Goal: Task Accomplishment & Management: Use online tool/utility

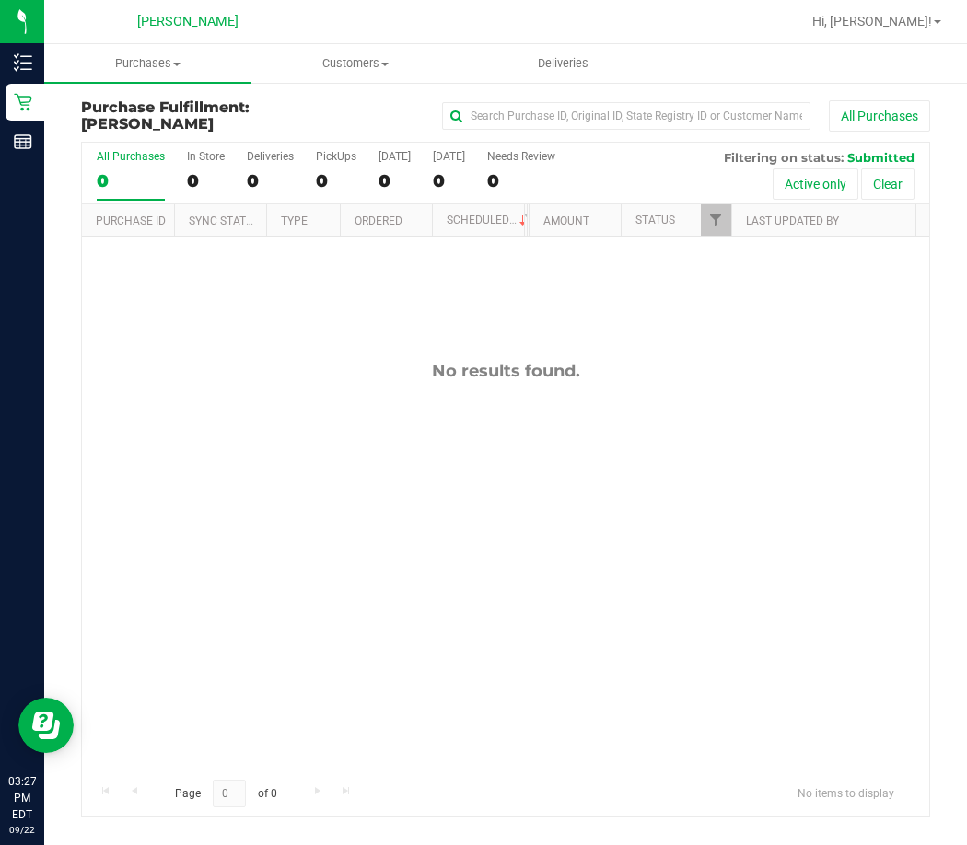
click at [358, 475] on div "No results found." at bounding box center [505, 565] width 847 height 657
click at [400, 537] on div "No results found." at bounding box center [505, 565] width 847 height 657
click at [677, 497] on div "No results found." at bounding box center [505, 565] width 847 height 657
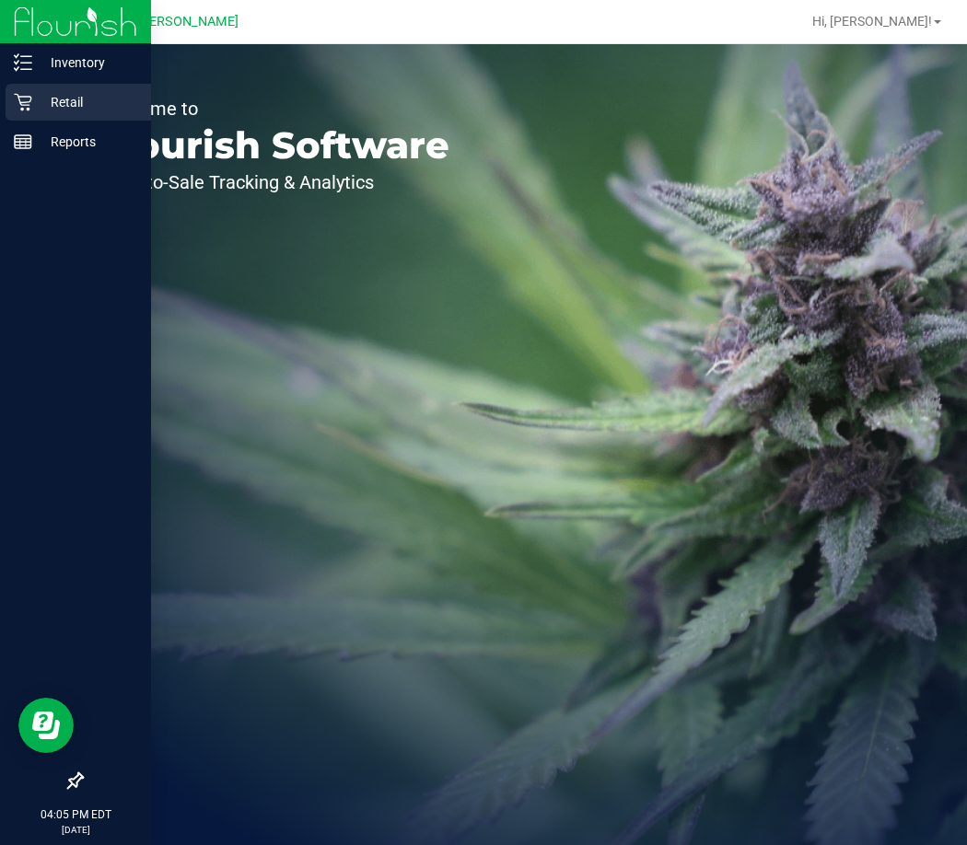
click at [64, 102] on p "Retail" at bounding box center [87, 102] width 111 height 22
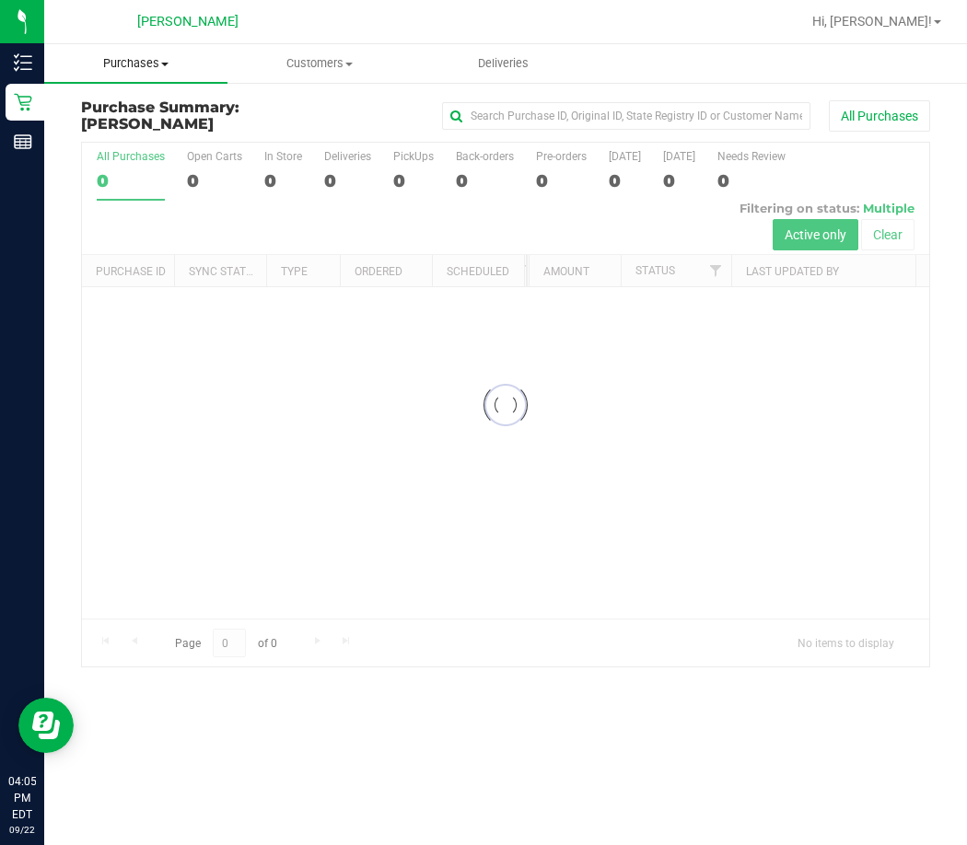
click at [162, 63] on span at bounding box center [164, 65] width 7 height 4
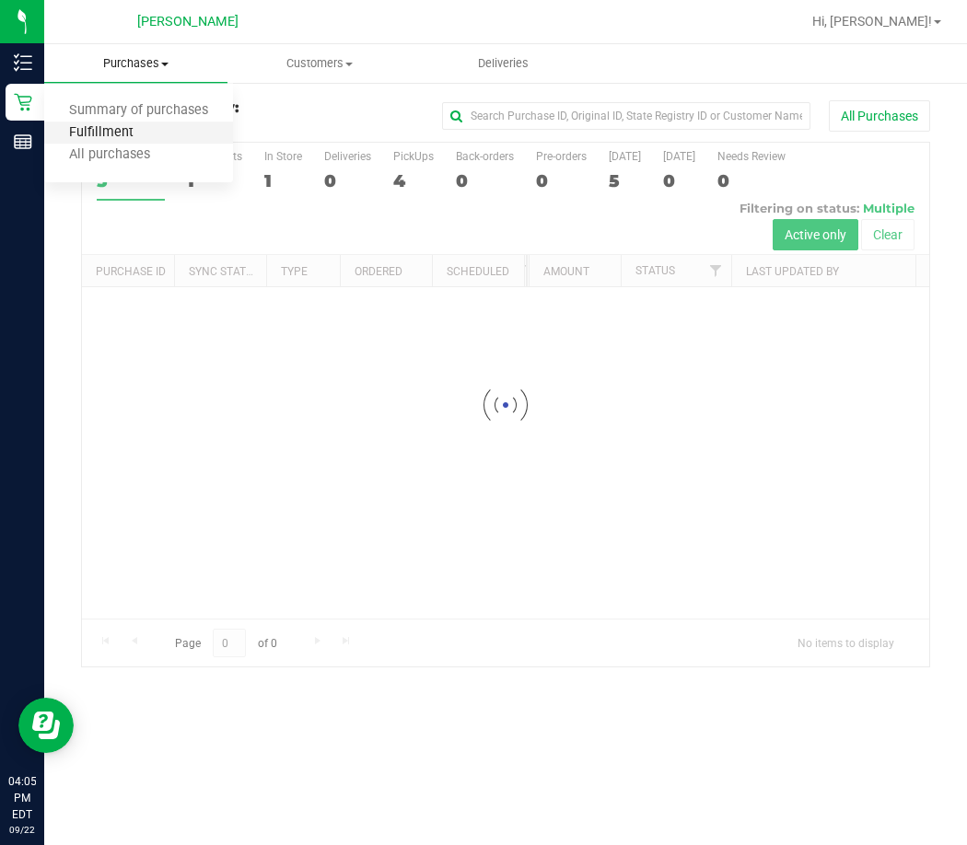
click at [122, 132] on span "Fulfillment" at bounding box center [101, 133] width 114 height 16
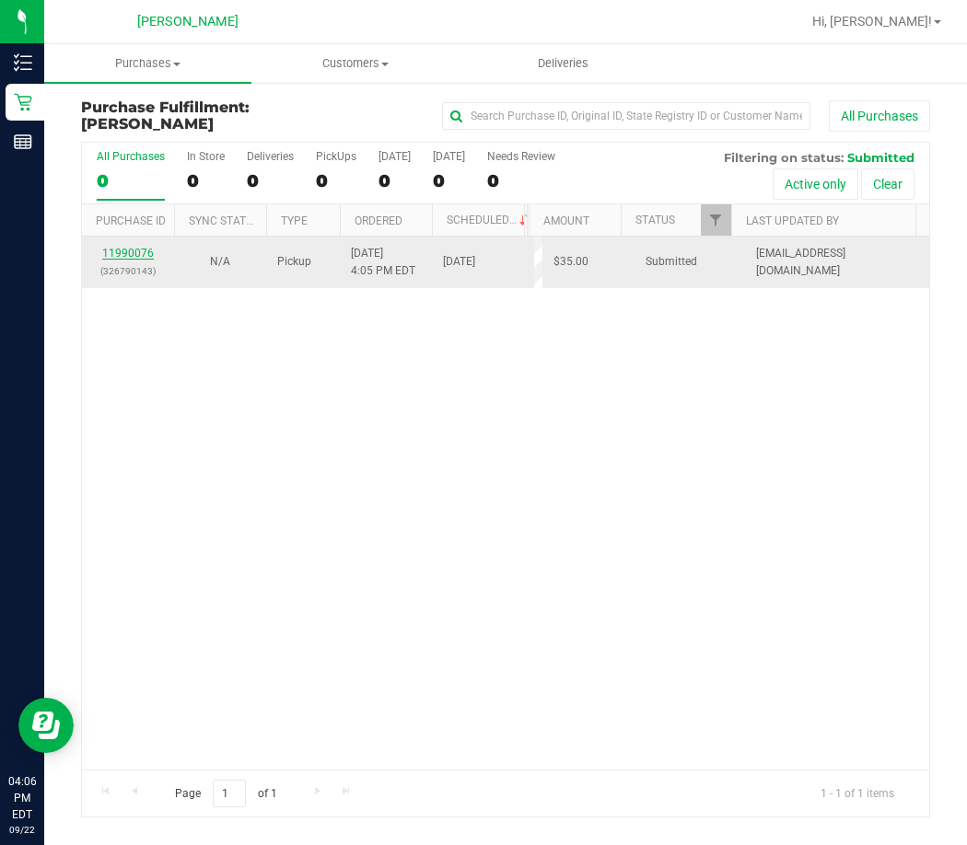
click at [129, 249] on link "11990076" at bounding box center [128, 253] width 52 height 13
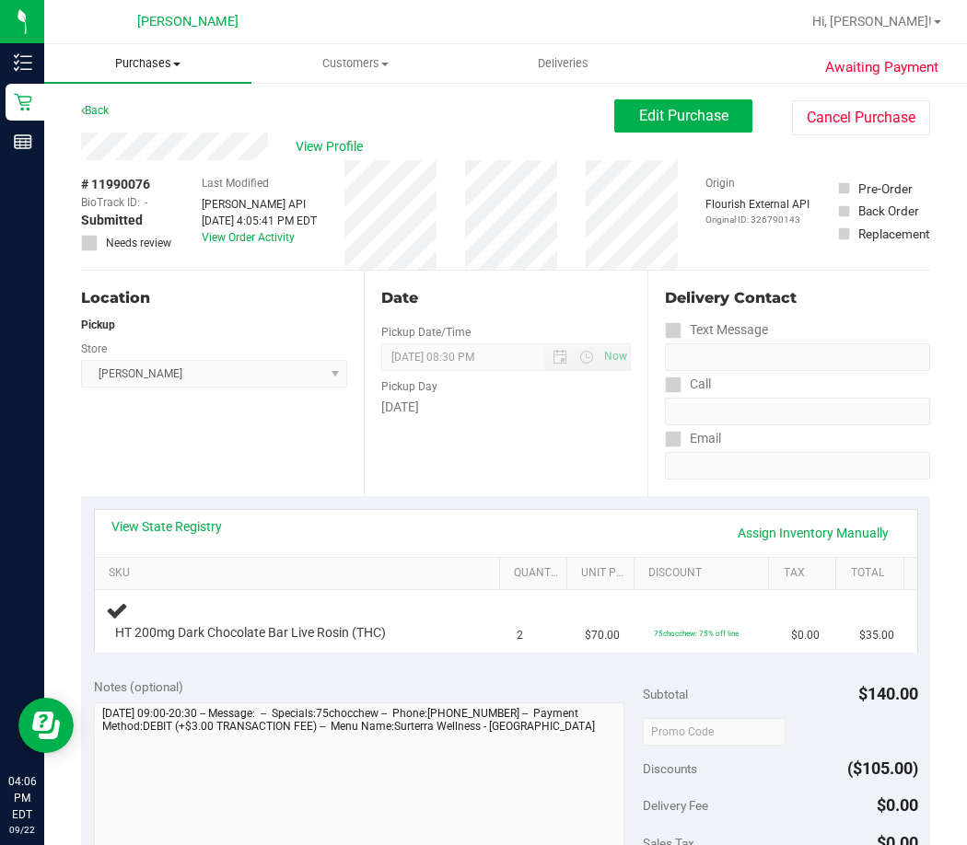
click at [143, 64] on span "Purchases" at bounding box center [147, 63] width 207 height 17
click at [134, 133] on span "Fulfillment" at bounding box center [101, 133] width 114 height 16
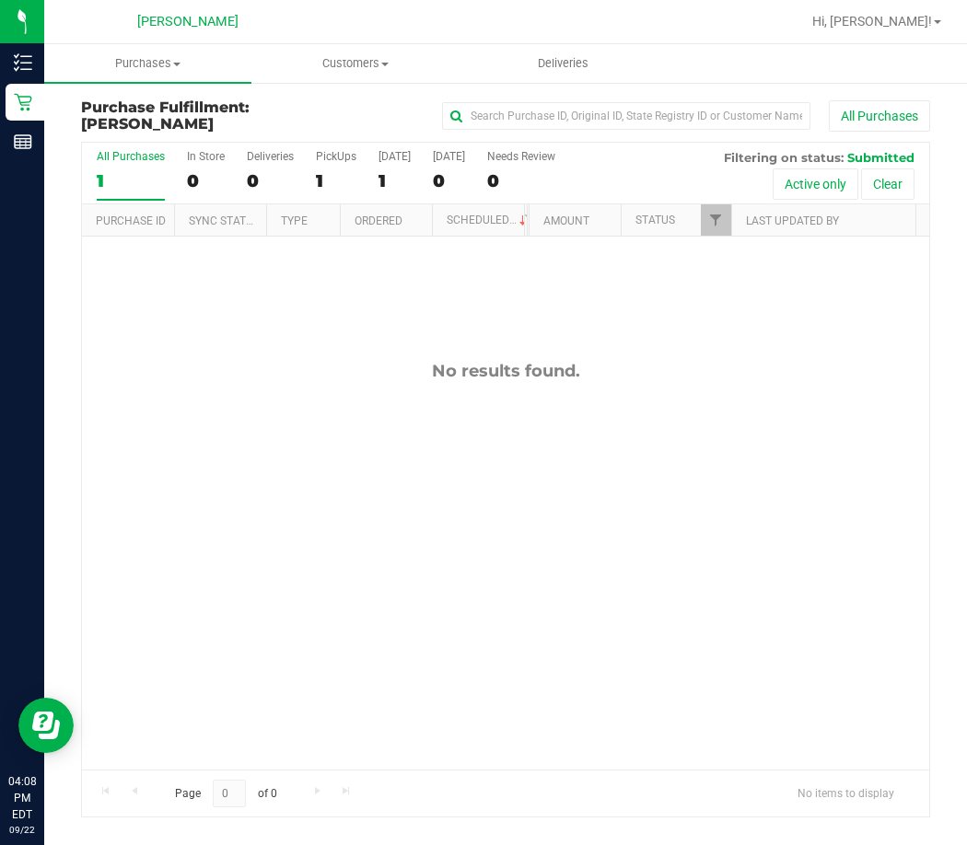
click at [353, 544] on div "No results found." at bounding box center [505, 565] width 847 height 657
click at [472, 487] on div "No results found." at bounding box center [505, 565] width 847 height 657
click at [232, 475] on div "No results found." at bounding box center [505, 565] width 847 height 657
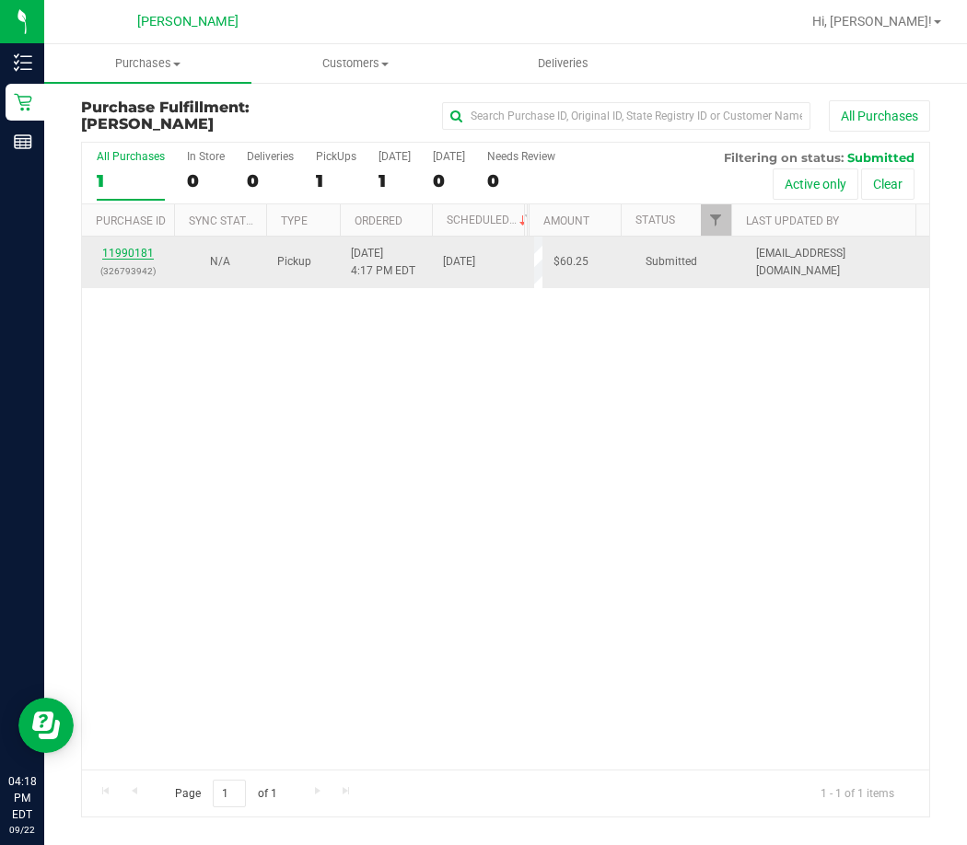
click at [138, 251] on link "11990181" at bounding box center [128, 253] width 52 height 13
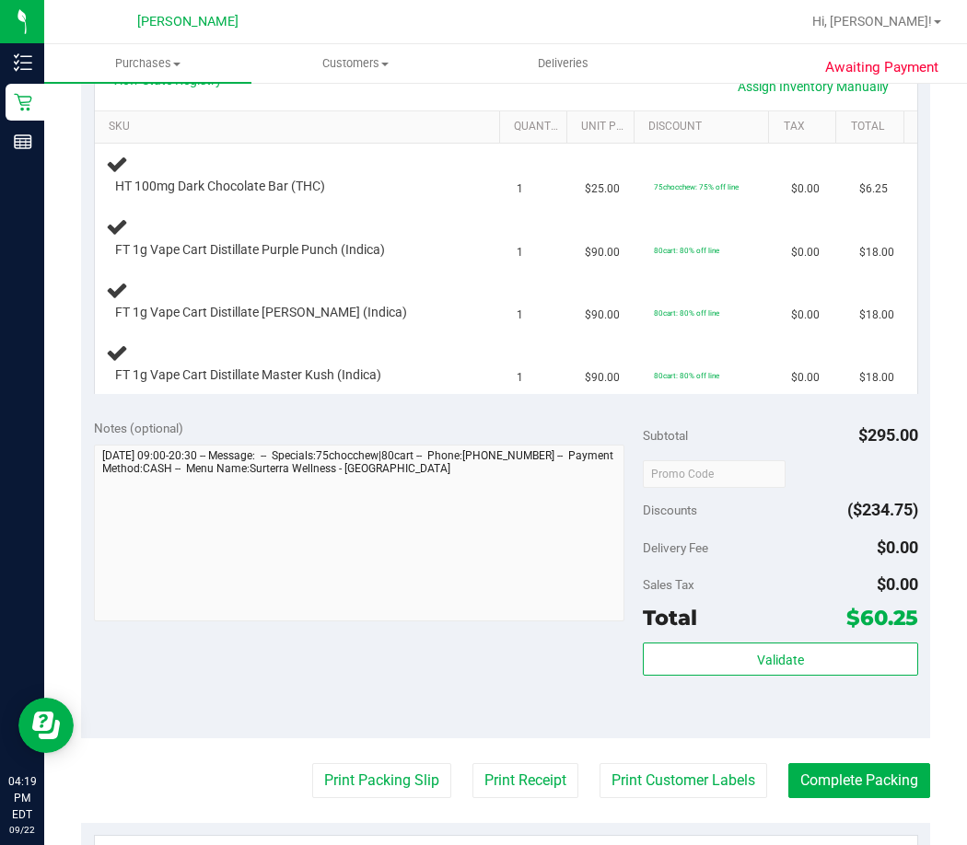
scroll to position [553, 0]
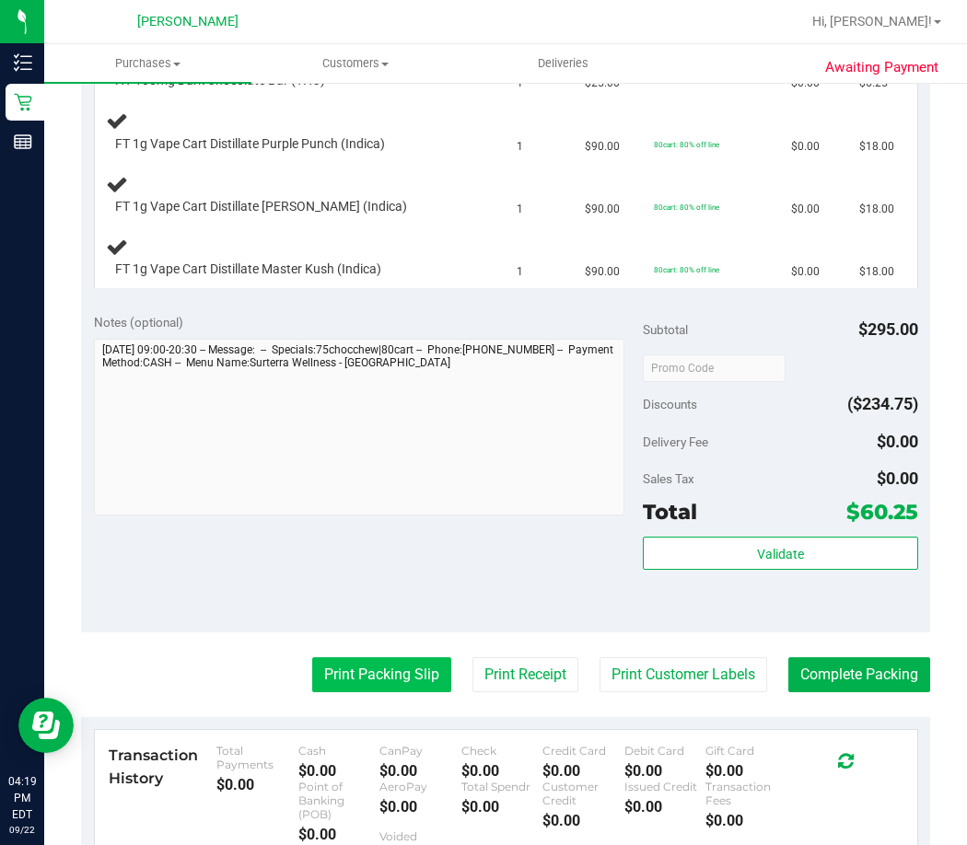
click at [362, 684] on button "Print Packing Slip" at bounding box center [381, 674] width 139 height 35
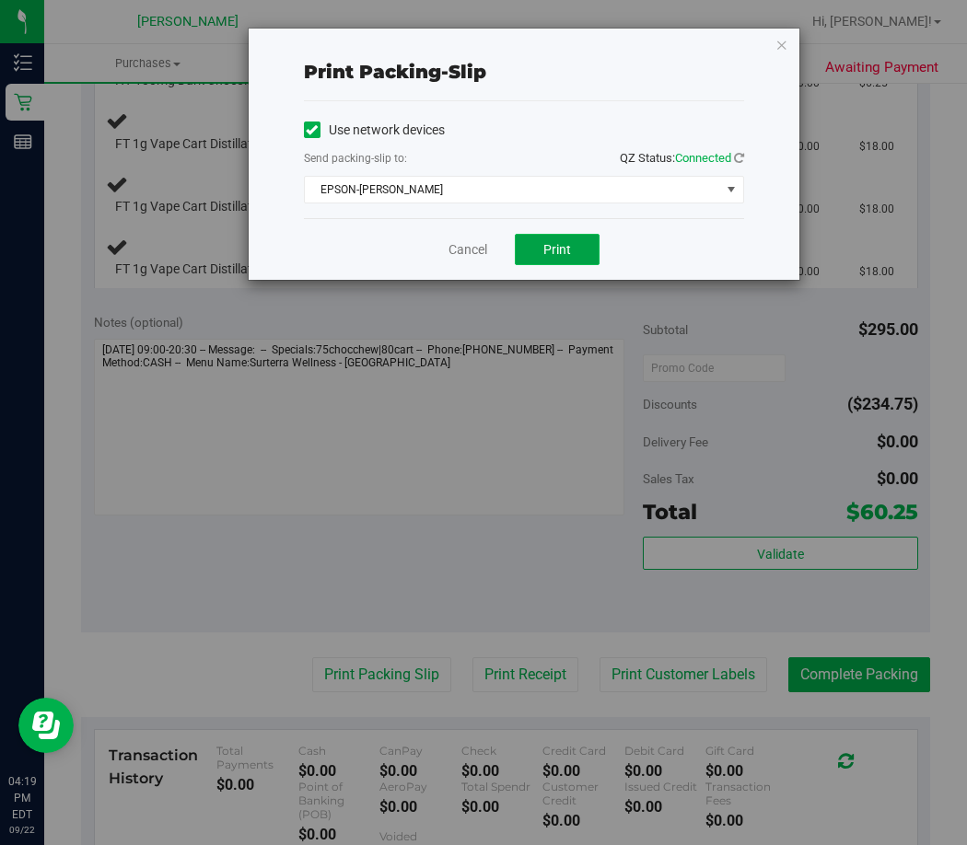
click at [584, 242] on button "Print" at bounding box center [557, 249] width 85 height 31
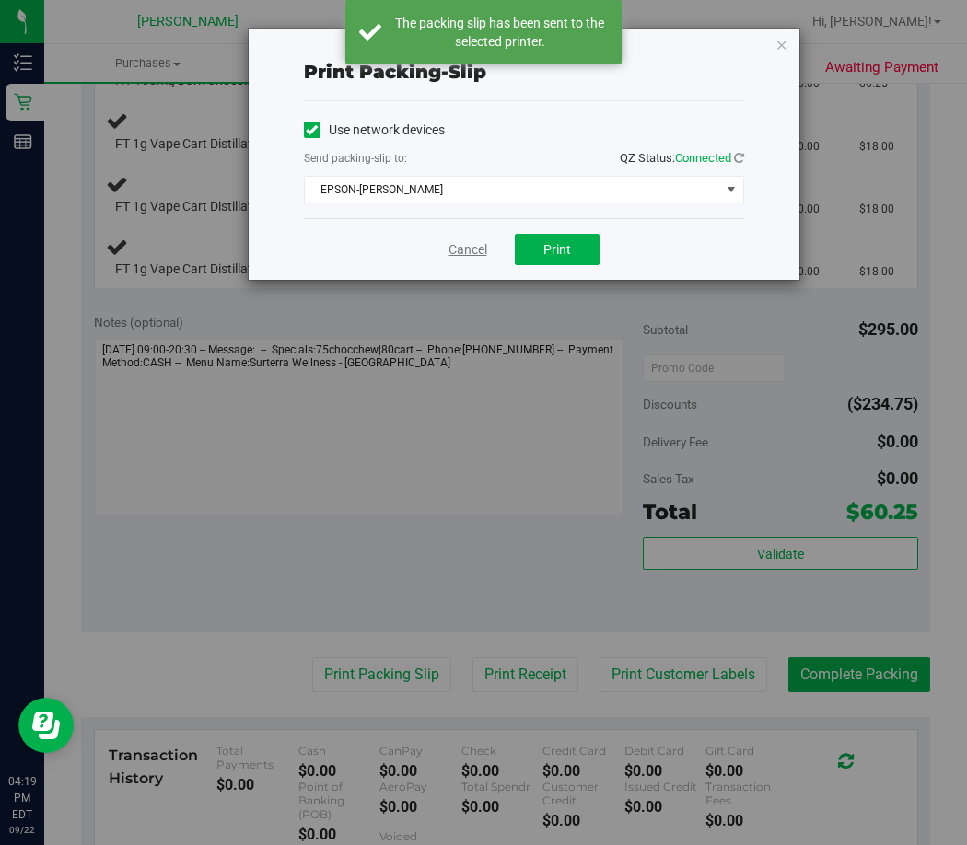
click at [464, 250] on link "Cancel" at bounding box center [467, 249] width 39 height 19
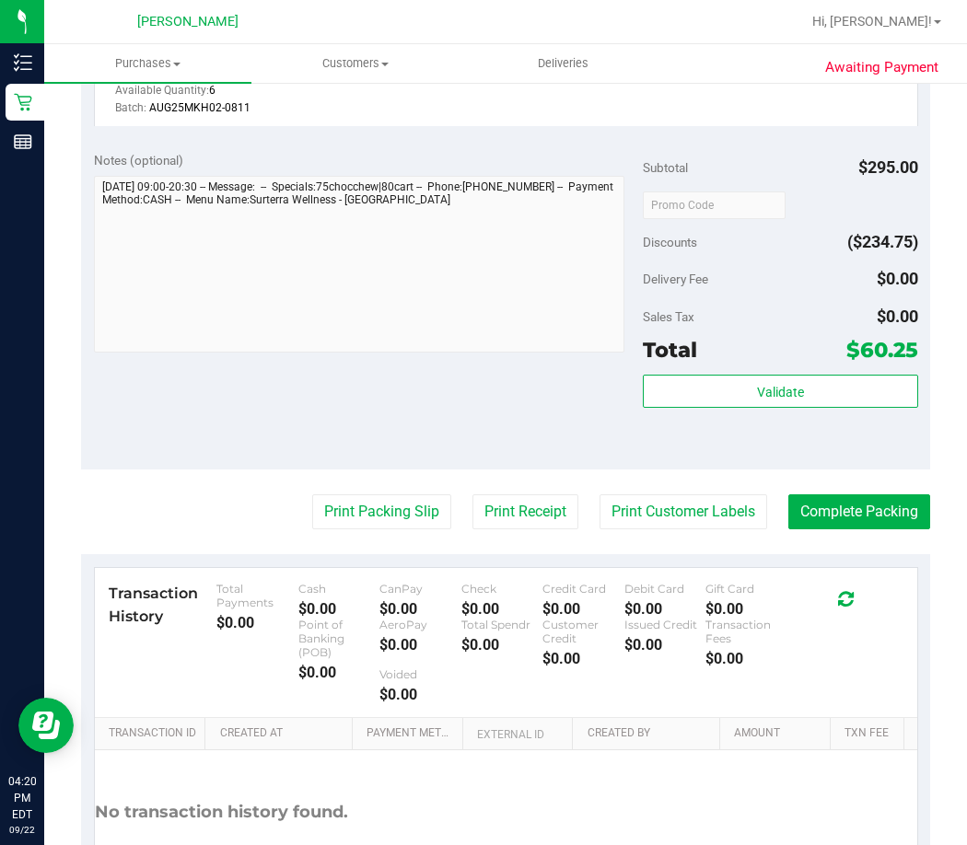
scroll to position [1130, 0]
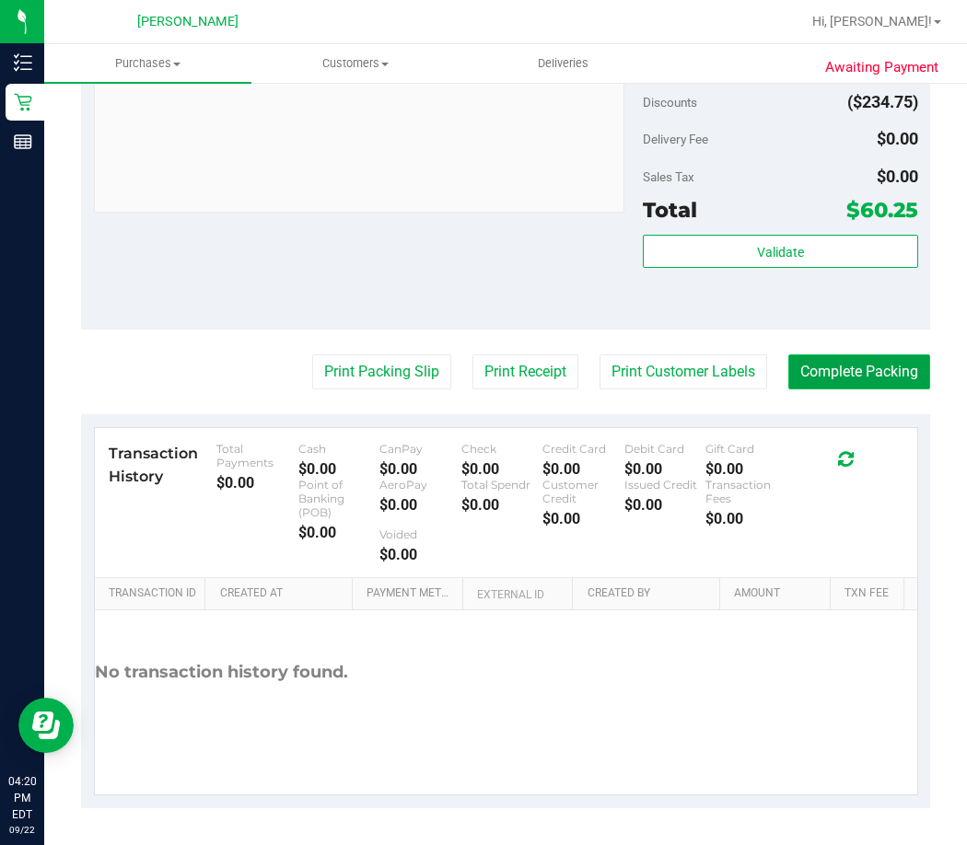
click at [853, 366] on button "Complete Packing" at bounding box center [859, 372] width 142 height 35
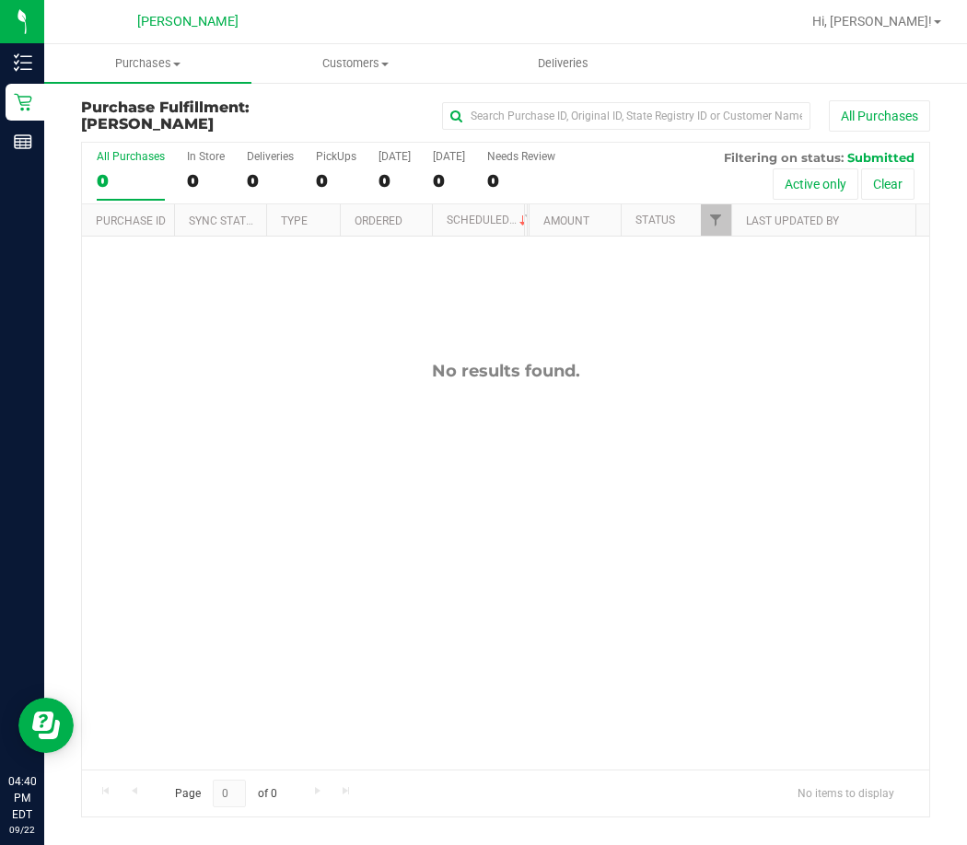
click at [506, 572] on div "No results found." at bounding box center [505, 565] width 847 height 657
click at [189, 479] on div "No results found." at bounding box center [505, 565] width 847 height 657
click at [523, 576] on div "No results found." at bounding box center [505, 565] width 847 height 657
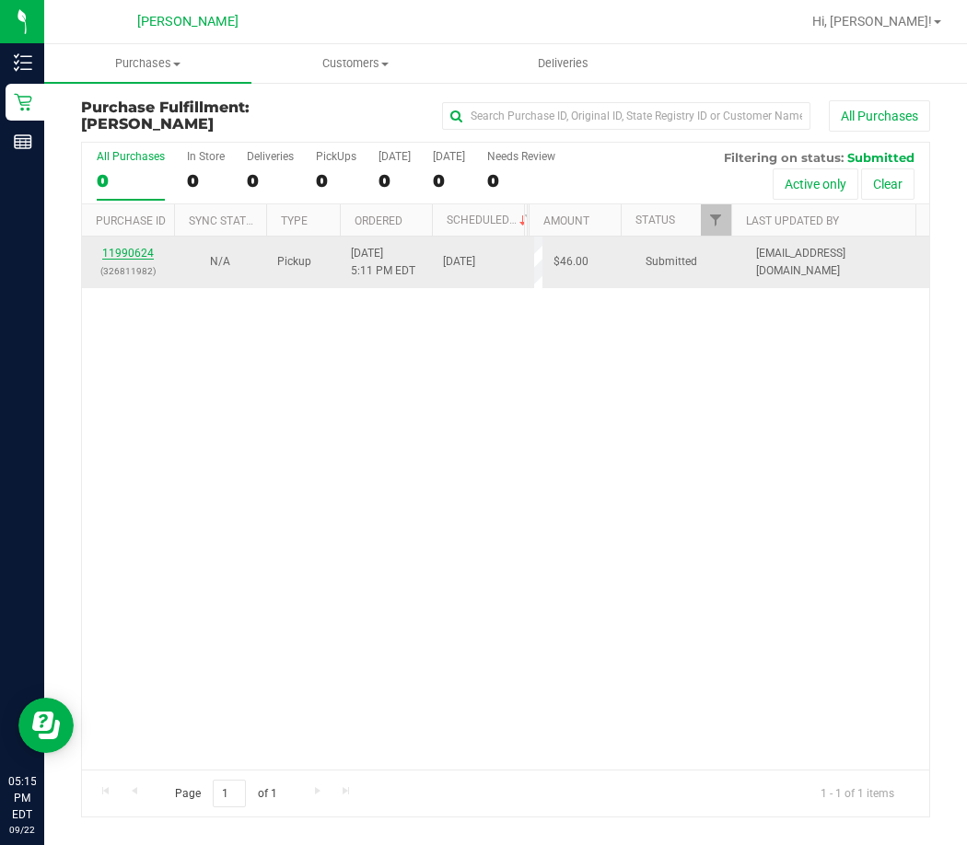
click at [124, 251] on link "11990624" at bounding box center [128, 253] width 52 height 13
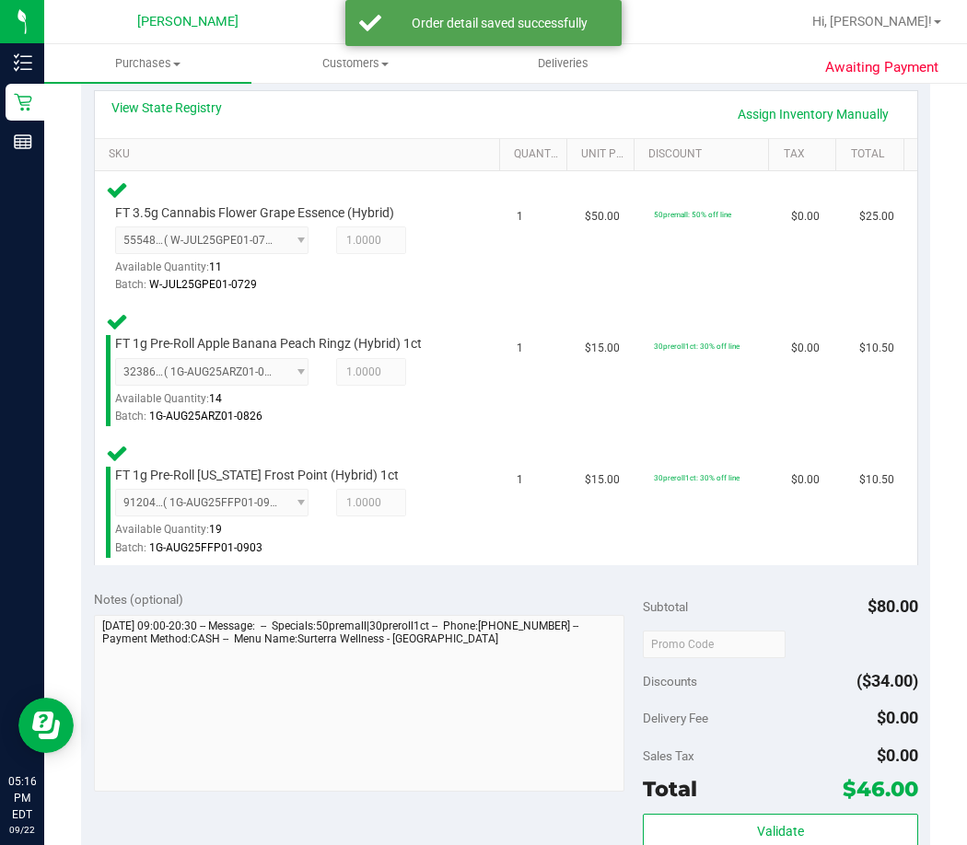
scroll to position [460, 0]
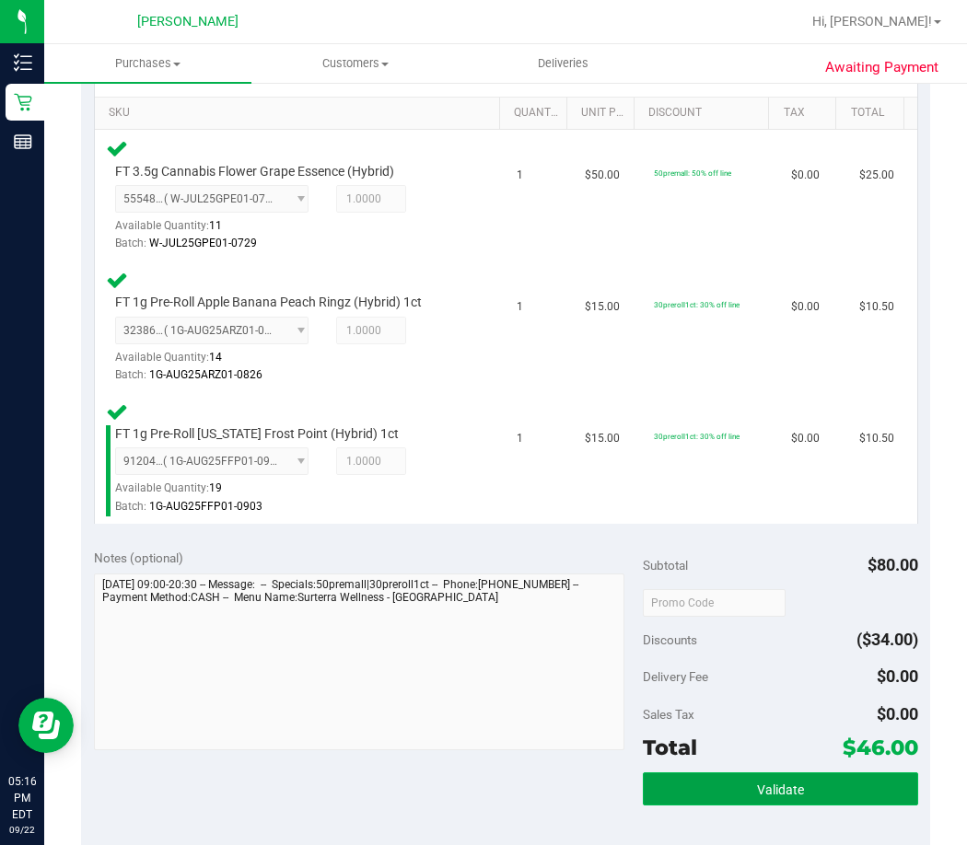
click at [736, 787] on button "Validate" at bounding box center [780, 789] width 274 height 33
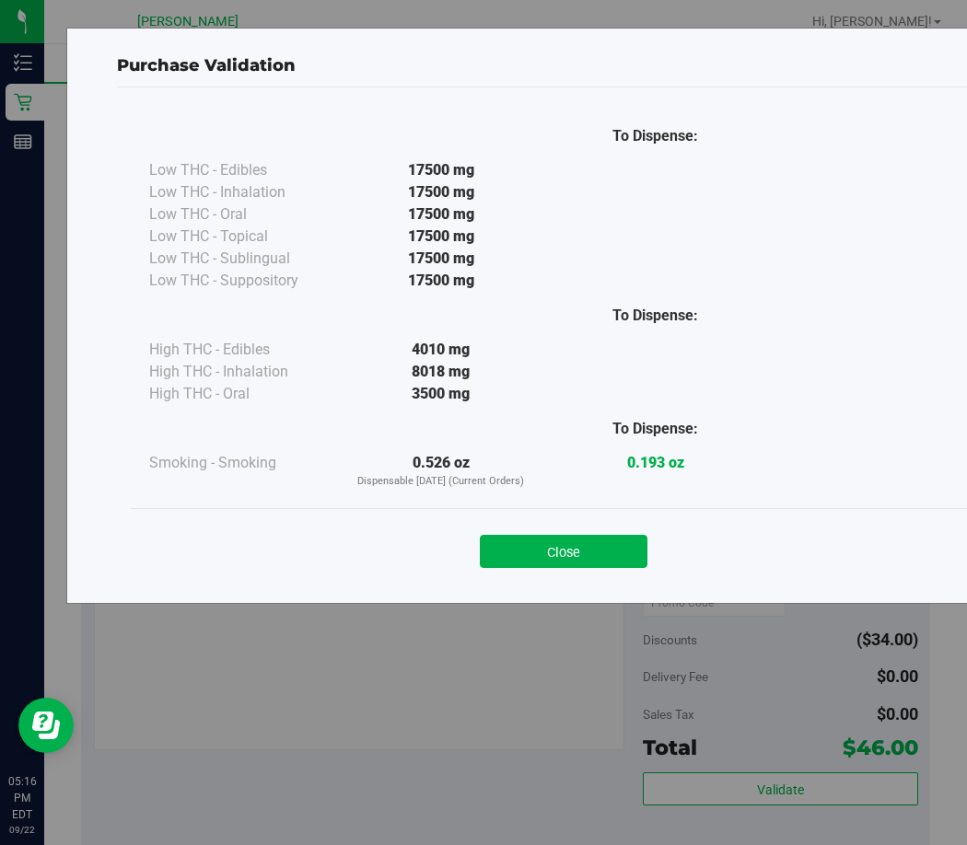
click at [588, 568] on div "Close" at bounding box center [564, 545] width 866 height 75
click at [598, 557] on button "Close" at bounding box center [564, 551] width 168 height 33
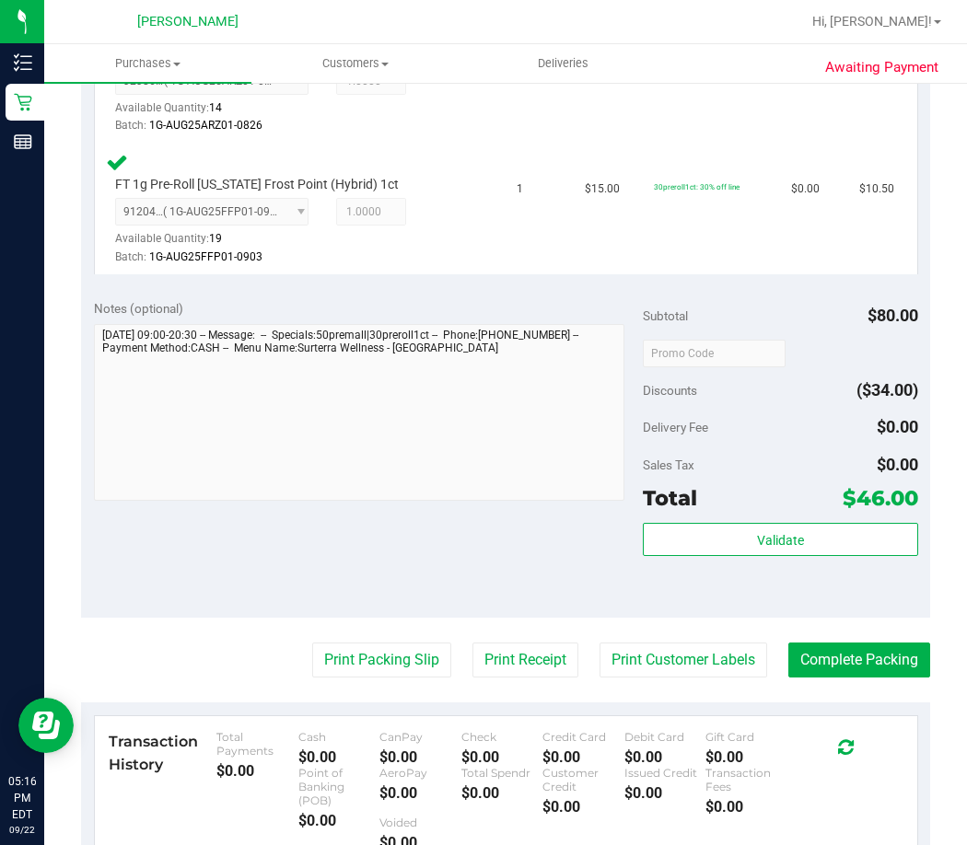
scroll to position [737, 0]
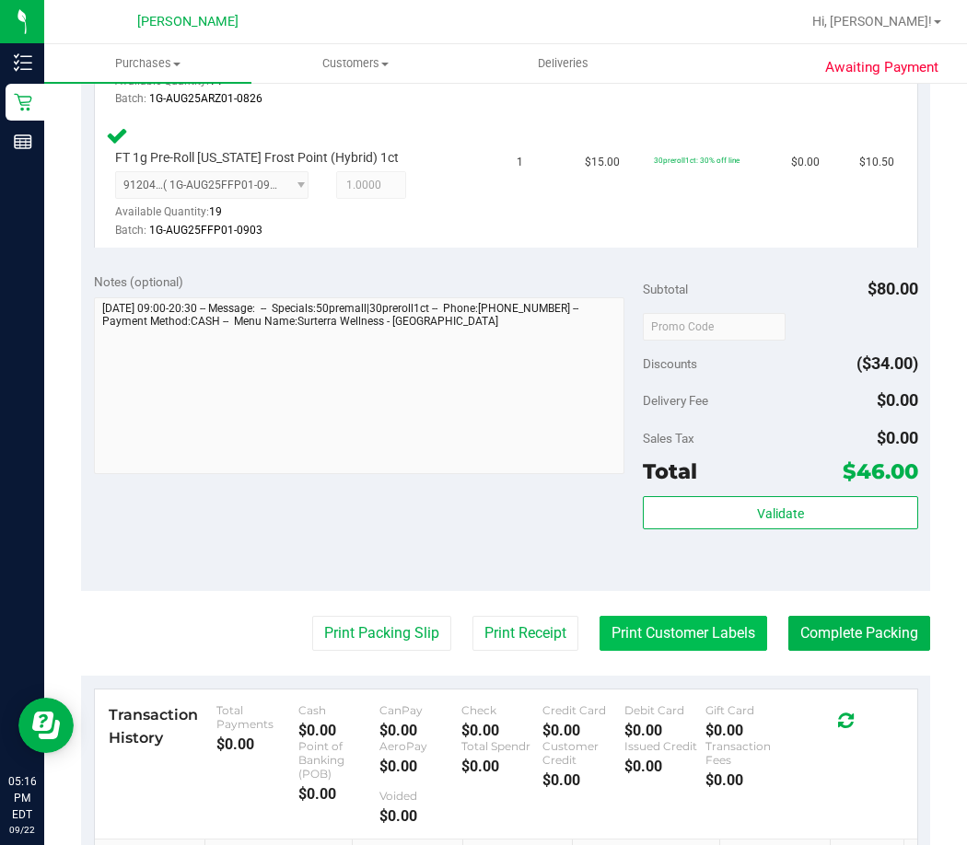
click at [666, 634] on button "Print Customer Labels" at bounding box center [683, 633] width 168 height 35
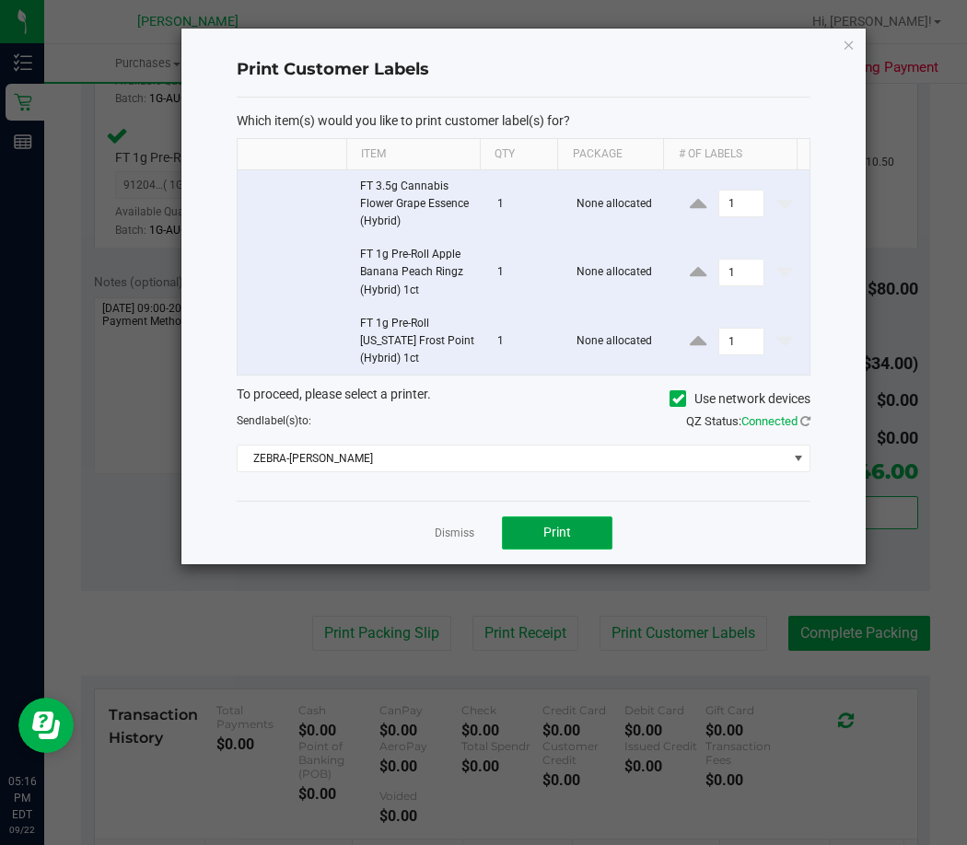
click at [577, 533] on button "Print" at bounding box center [557, 533] width 111 height 33
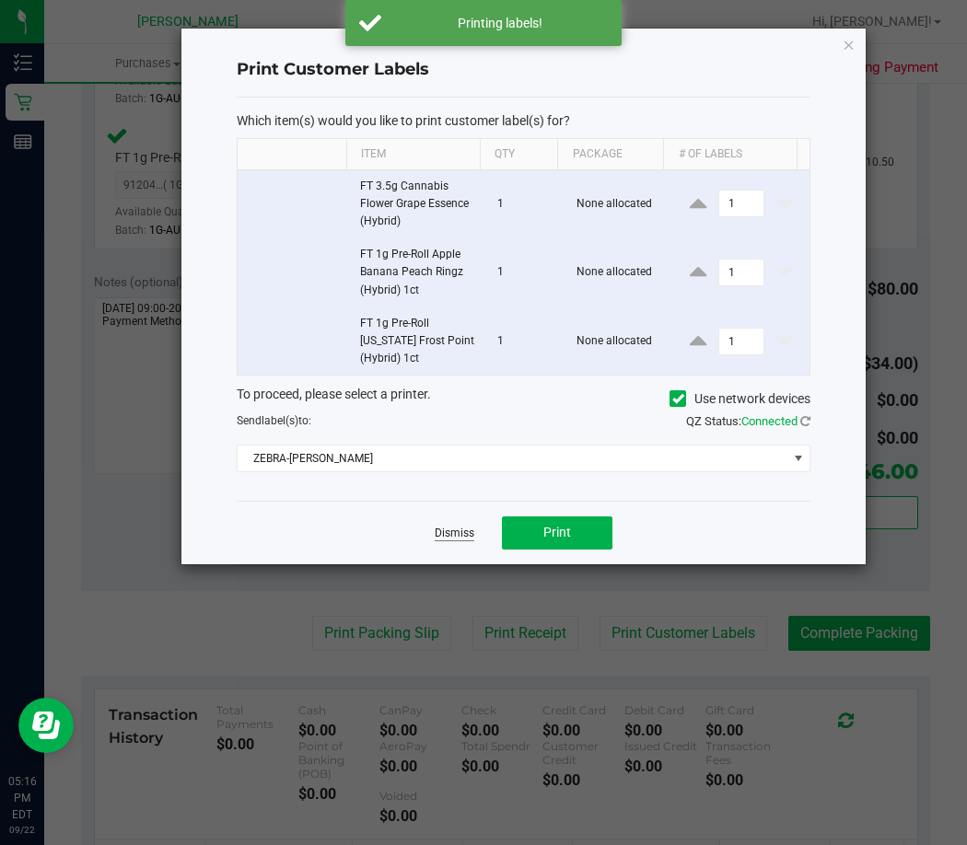
click at [448, 533] on link "Dismiss" at bounding box center [455, 534] width 40 height 16
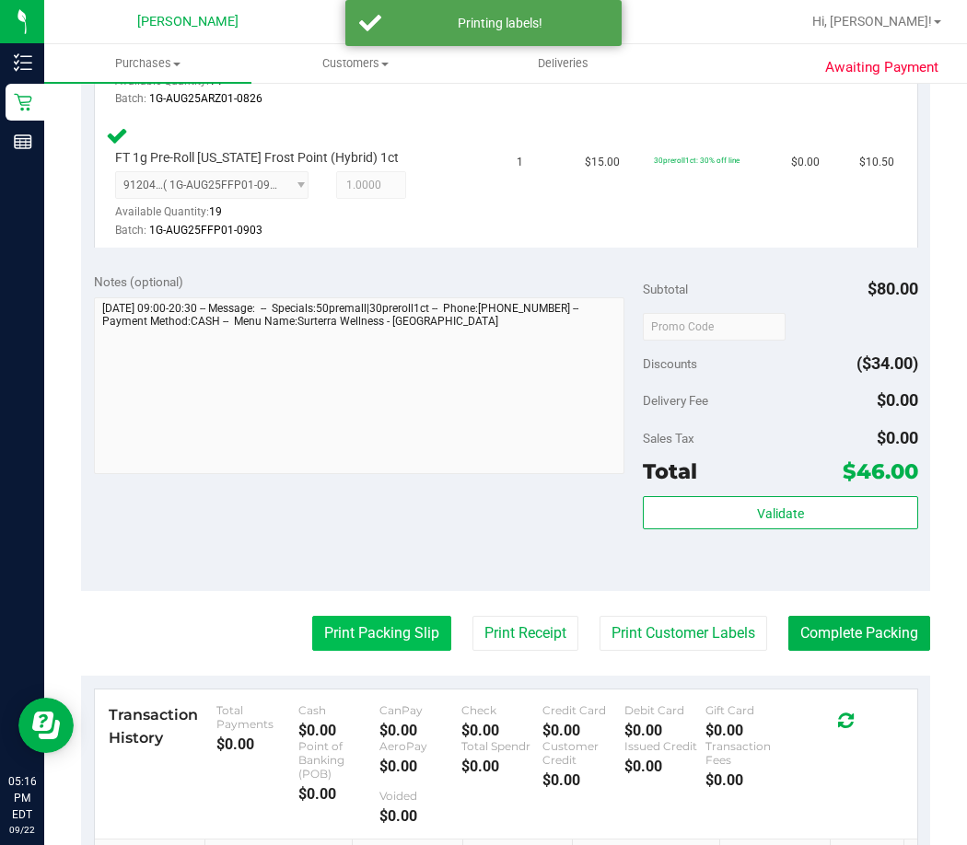
click at [406, 640] on button "Print Packing Slip" at bounding box center [381, 633] width 139 height 35
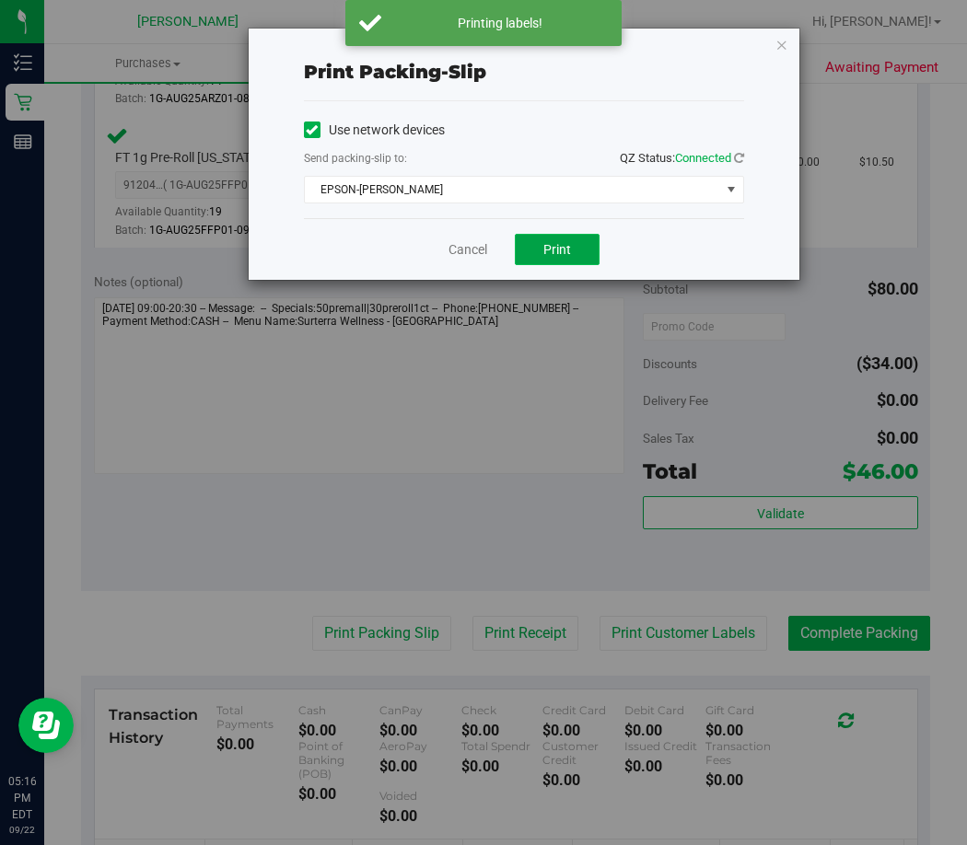
click at [561, 239] on button "Print" at bounding box center [557, 249] width 85 height 31
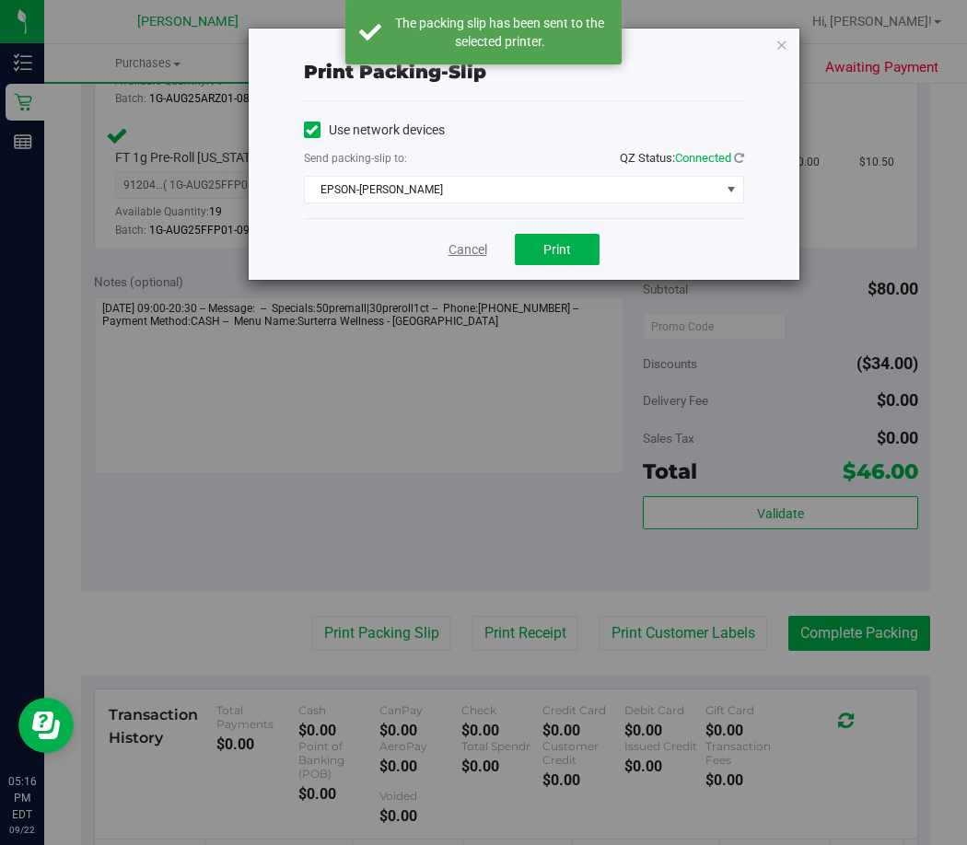
click at [461, 248] on link "Cancel" at bounding box center [467, 249] width 39 height 19
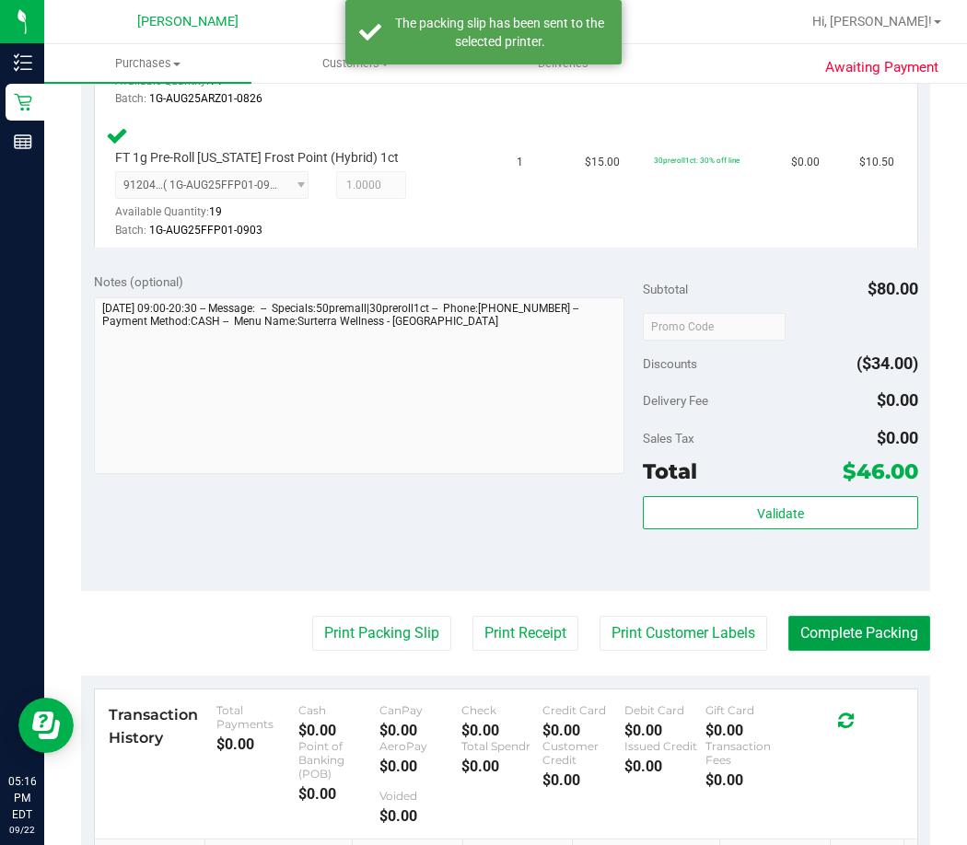
click at [822, 640] on button "Complete Packing" at bounding box center [859, 633] width 142 height 35
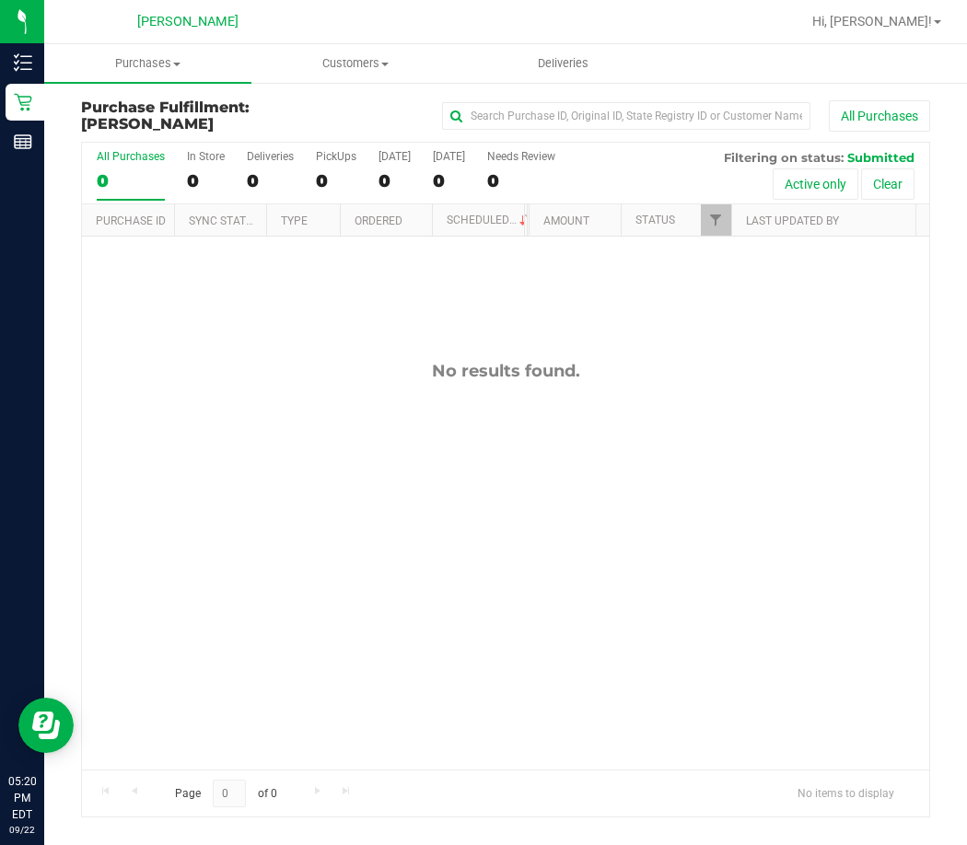
click at [424, 479] on div "No results found." at bounding box center [505, 565] width 847 height 657
click at [627, 569] on div "No results found." at bounding box center [505, 565] width 847 height 657
click at [351, 528] on div "No results found." at bounding box center [505, 565] width 847 height 657
click at [516, 544] on div "No results found." at bounding box center [505, 565] width 847 height 657
click at [545, 593] on div "No results found." at bounding box center [505, 565] width 847 height 657
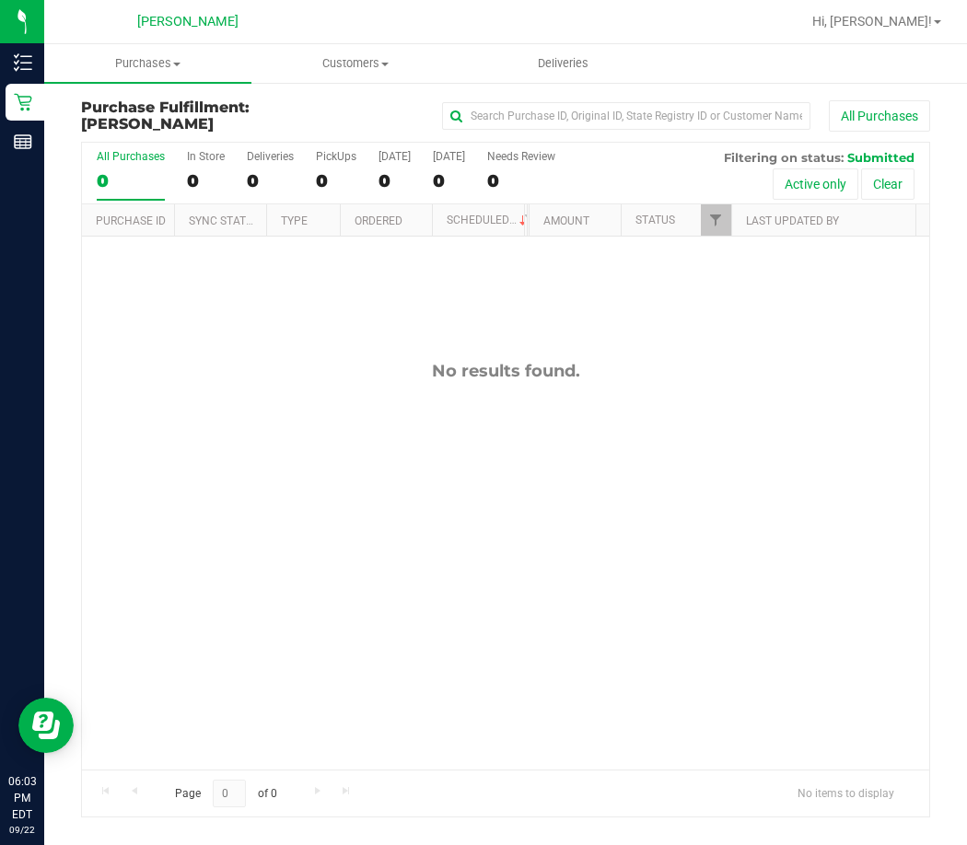
click at [437, 601] on div "No results found." at bounding box center [505, 565] width 847 height 657
click at [533, 602] on div "No results found." at bounding box center [505, 565] width 847 height 657
click at [478, 621] on div "No results found." at bounding box center [505, 565] width 847 height 657
click at [489, 628] on div "No results found." at bounding box center [505, 565] width 847 height 657
click at [467, 582] on div "No results found." at bounding box center [505, 565] width 847 height 657
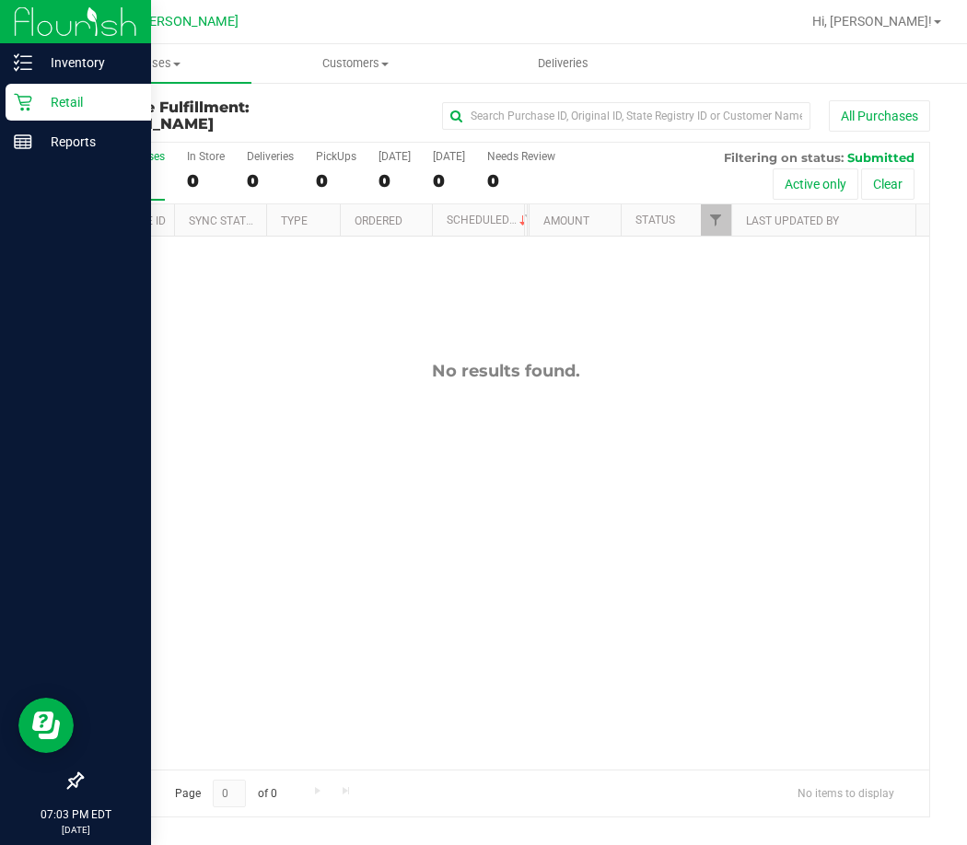
click at [57, 105] on p "Retail" at bounding box center [87, 102] width 111 height 22
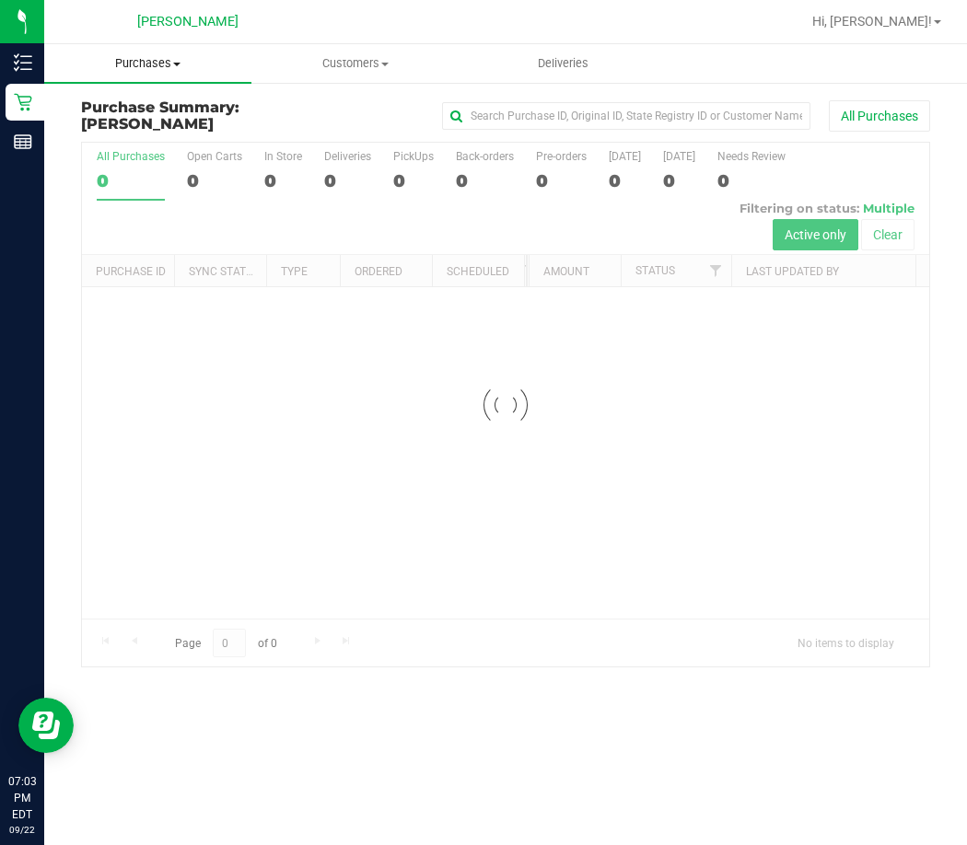
click at [172, 67] on span "Purchases" at bounding box center [147, 63] width 207 height 17
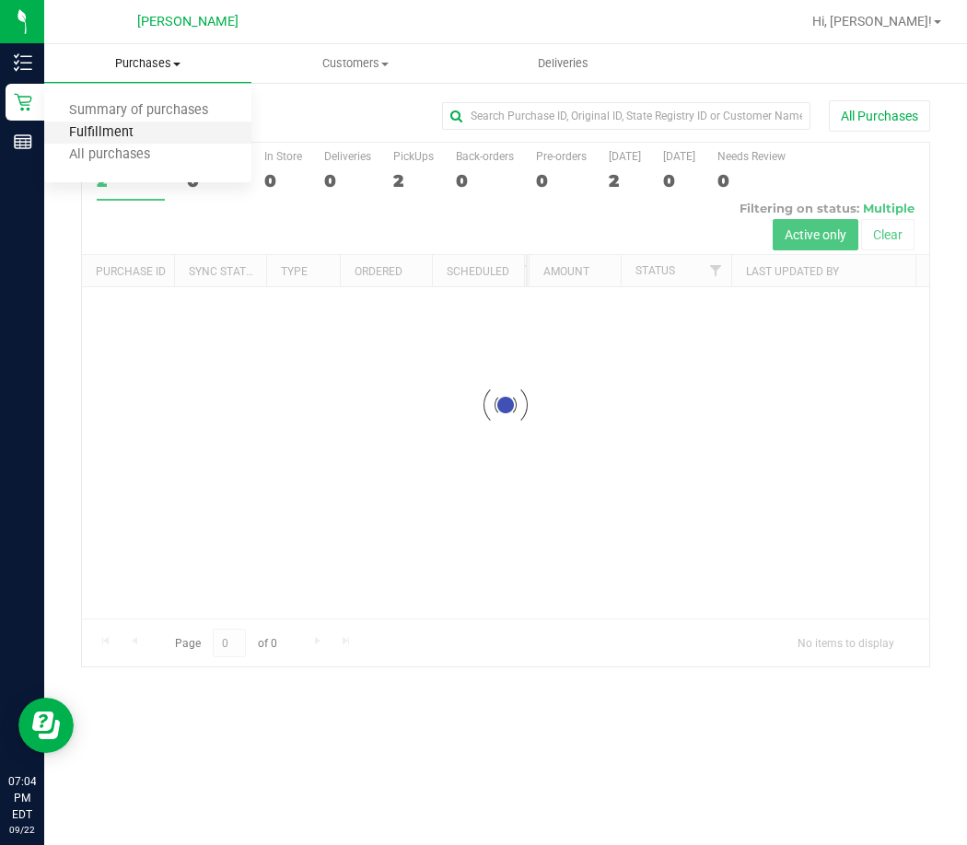
click at [132, 128] on span "Fulfillment" at bounding box center [101, 133] width 114 height 16
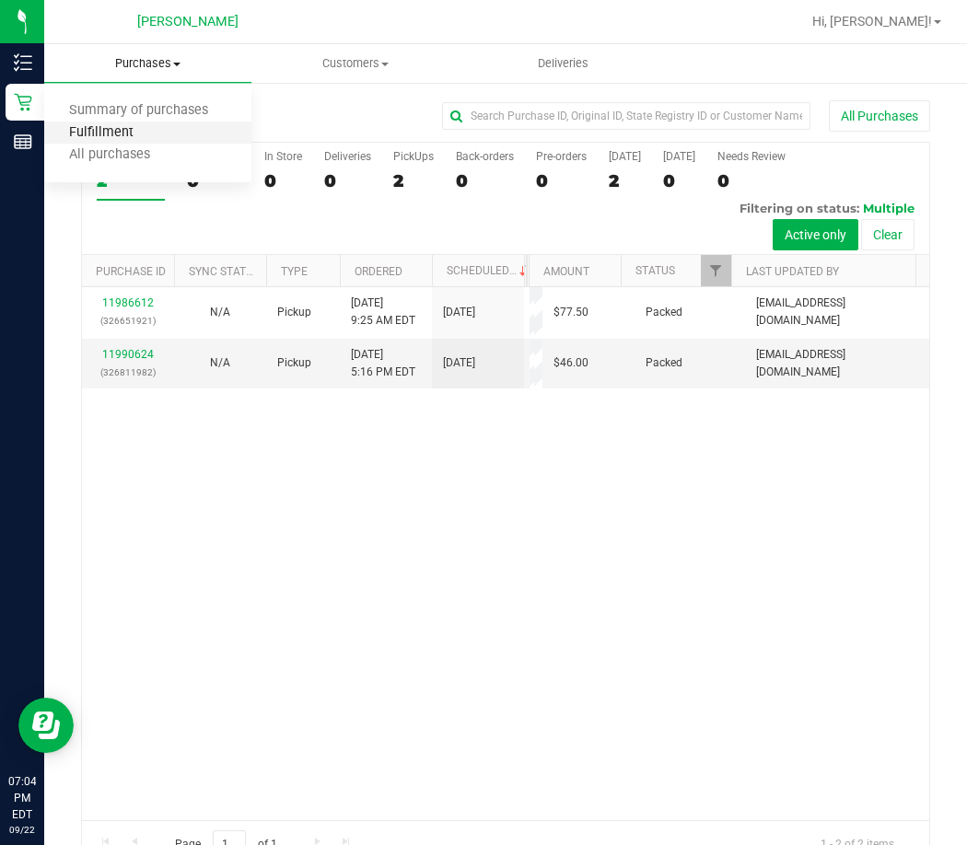
click at [119, 138] on span "Fulfillment" at bounding box center [101, 133] width 114 height 16
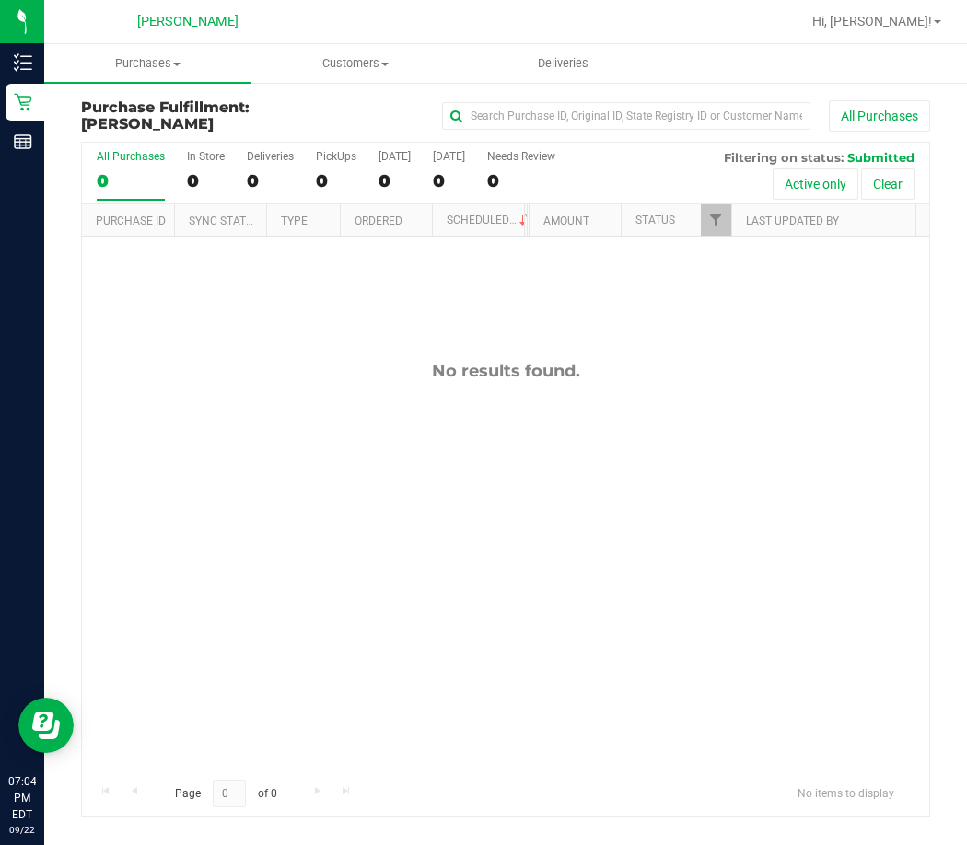
click at [416, 488] on div "No results found." at bounding box center [505, 565] width 847 height 657
click at [285, 566] on div "No results found." at bounding box center [505, 565] width 847 height 657
click at [166, 422] on div "No results found." at bounding box center [505, 565] width 847 height 657
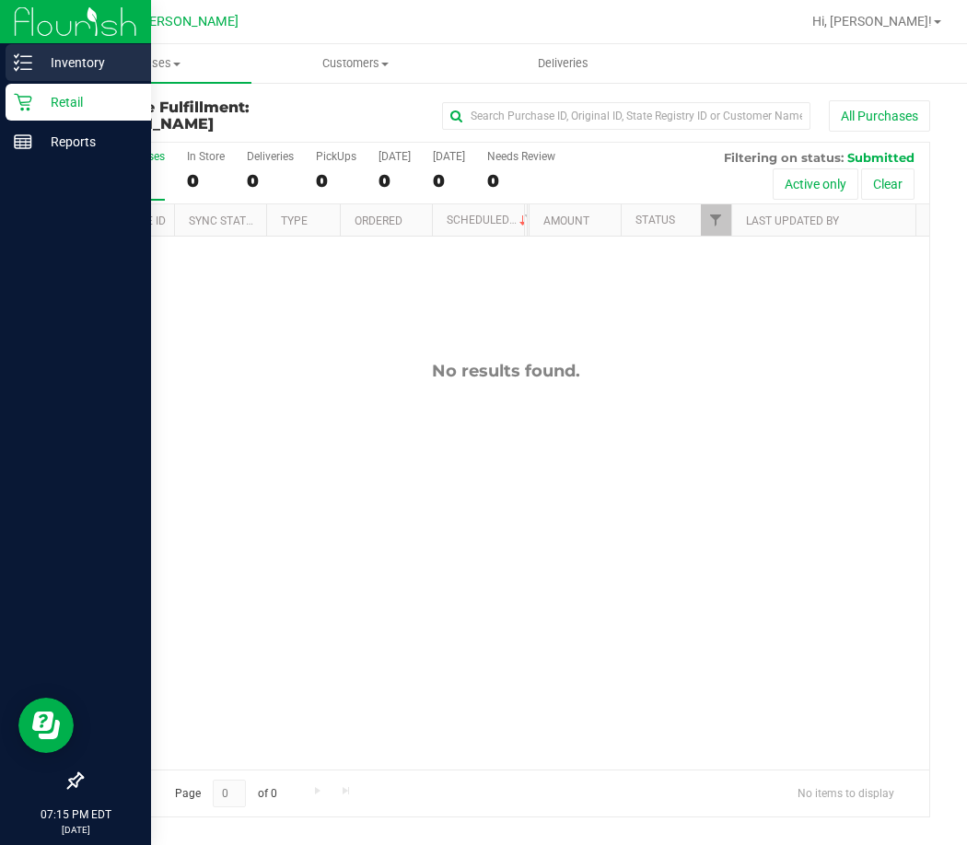
click at [109, 52] on p "Inventory" at bounding box center [87, 63] width 111 height 22
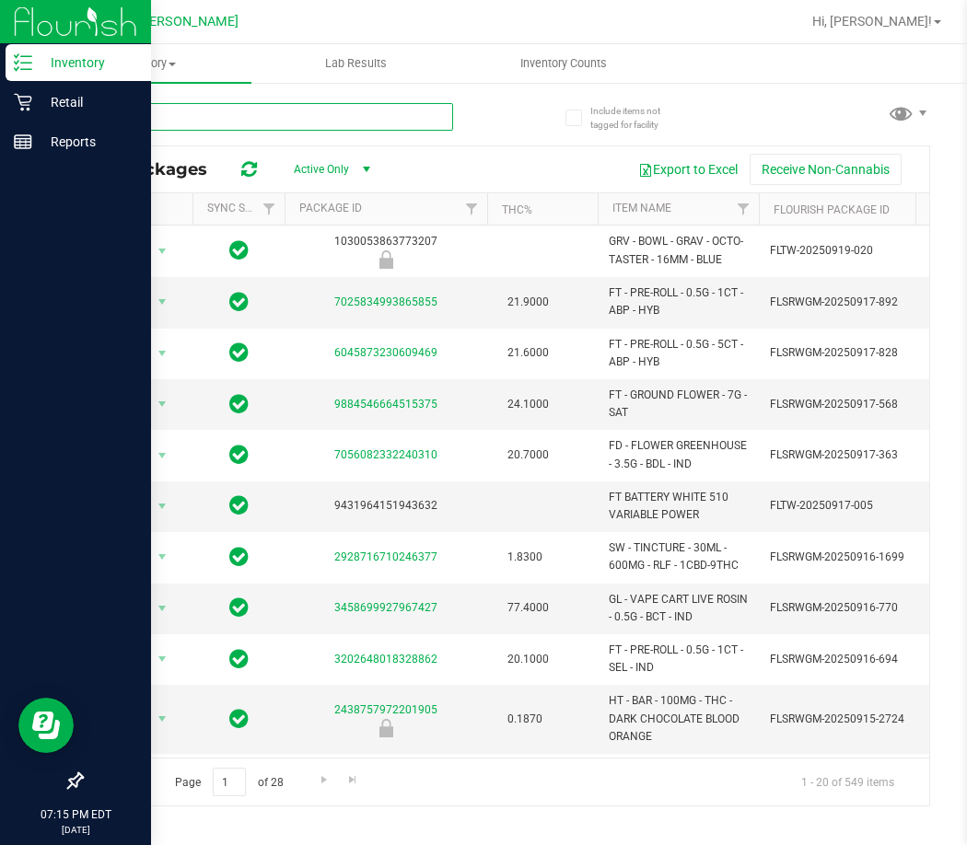
click at [258, 113] on input "text" at bounding box center [267, 117] width 372 height 28
type input "jcw"
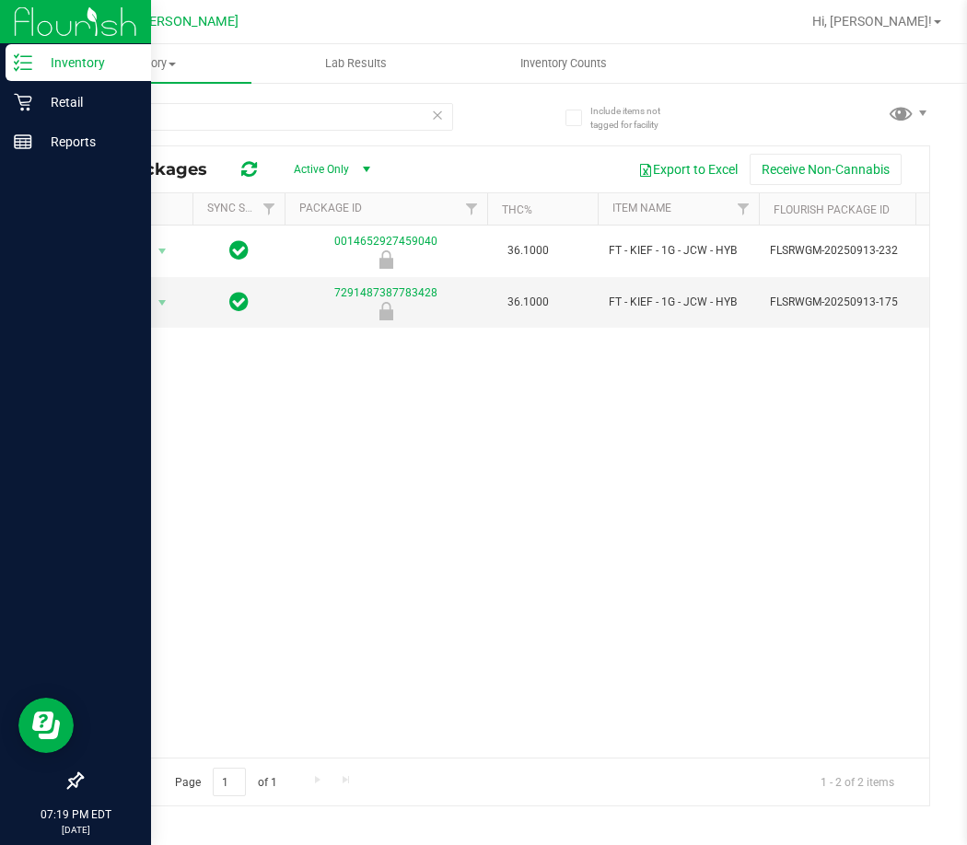
click at [575, 574] on div "Action Action Global inventory Package audit log Print package label Print prod…" at bounding box center [505, 492] width 847 height 532
click at [63, 107] on p "Retail" at bounding box center [87, 102] width 111 height 22
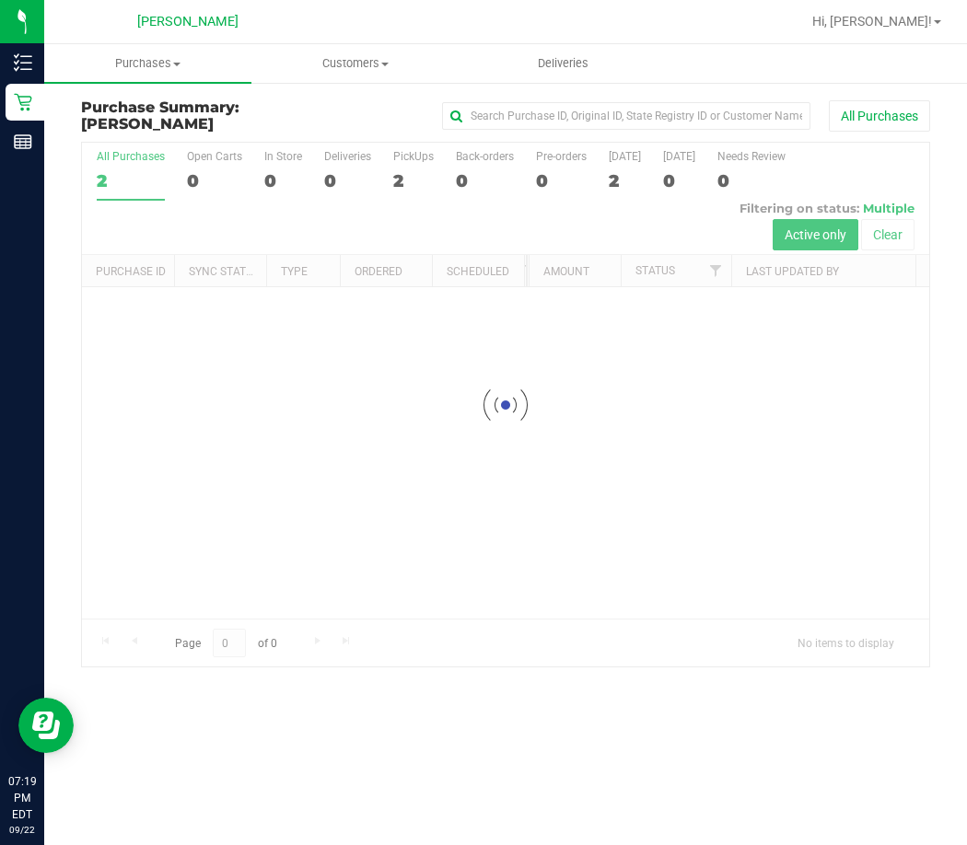
drag, startPoint x: 390, startPoint y: 584, endPoint x: 215, endPoint y: 428, distance: 234.2
click at [387, 581] on div at bounding box center [505, 405] width 847 height 524
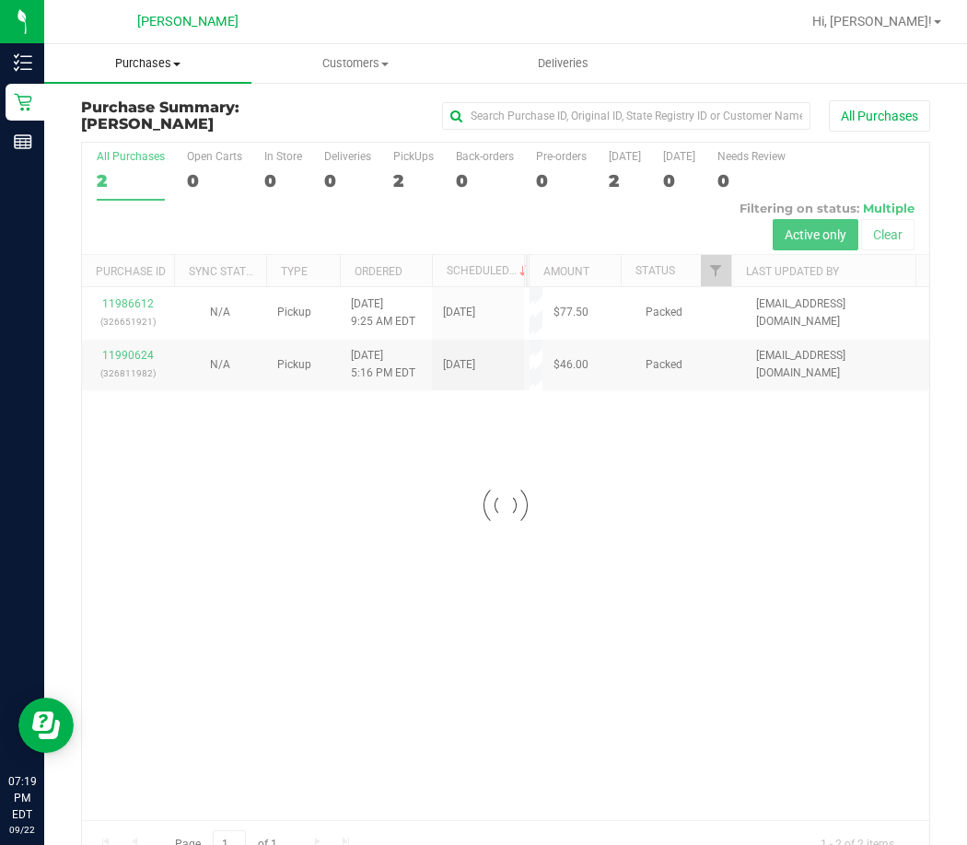
click at [172, 59] on span "Purchases" at bounding box center [147, 63] width 207 height 17
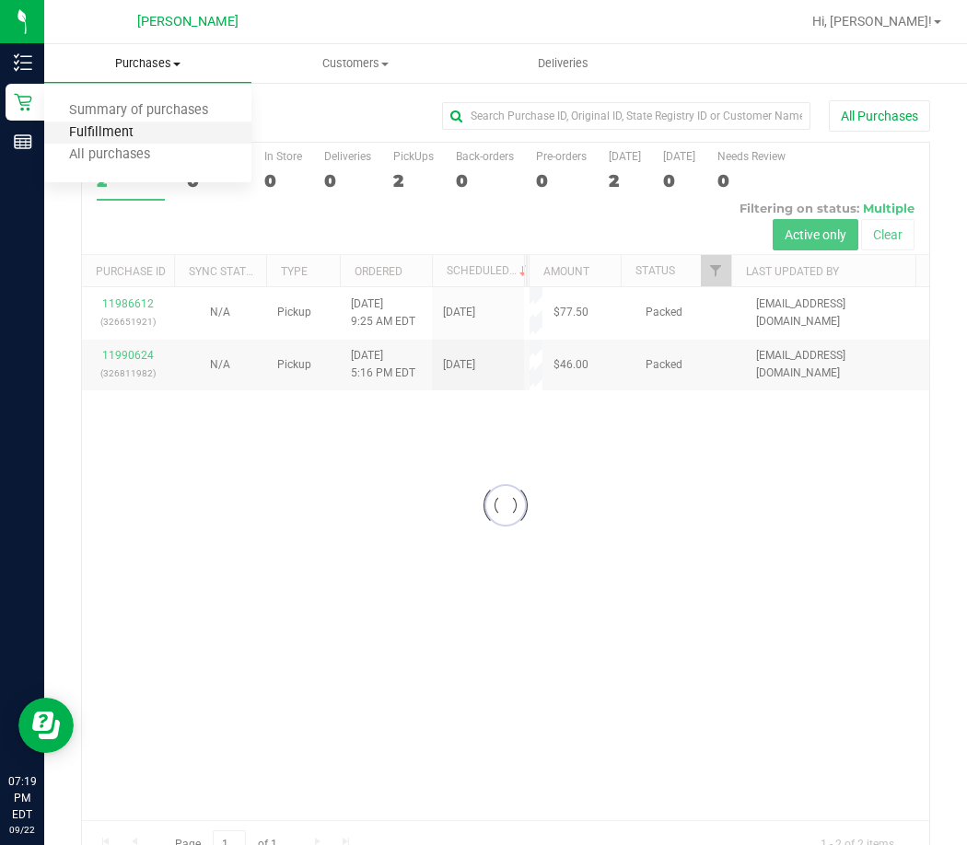
click at [149, 131] on span "Fulfillment" at bounding box center [101, 133] width 114 height 16
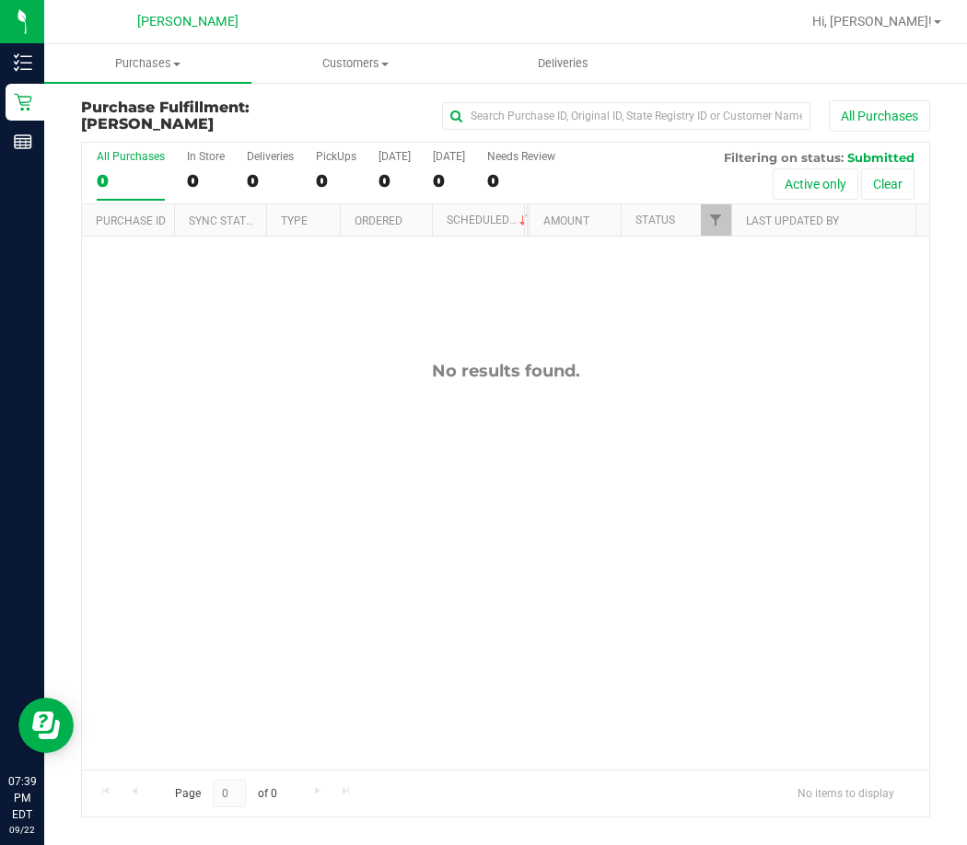
click at [481, 521] on div "No results found." at bounding box center [505, 565] width 847 height 657
drag, startPoint x: 793, startPoint y: 369, endPoint x: 799, endPoint y: 318, distance: 52.0
click at [793, 367] on div "No results found." at bounding box center [505, 371] width 847 height 20
click at [905, 26] on span "Hi, [PERSON_NAME]!" at bounding box center [872, 21] width 120 height 15
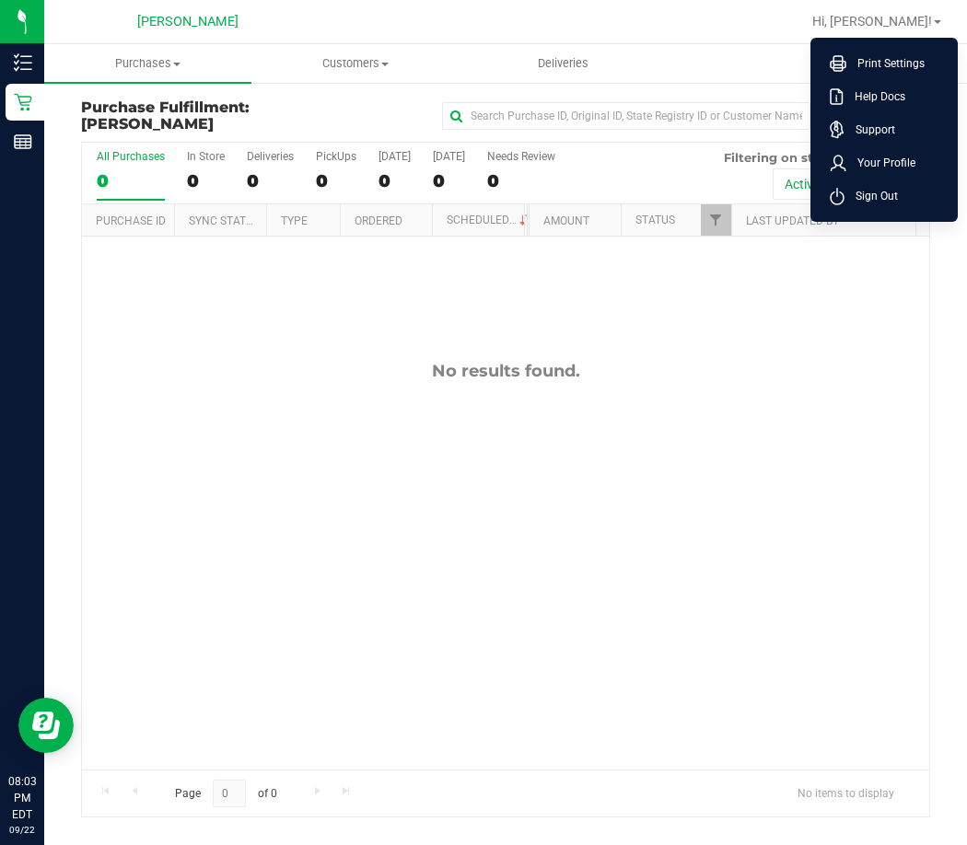
click at [880, 202] on span "Sign Out" at bounding box center [870, 196] width 53 height 18
